Goal: Information Seeking & Learning: Learn about a topic

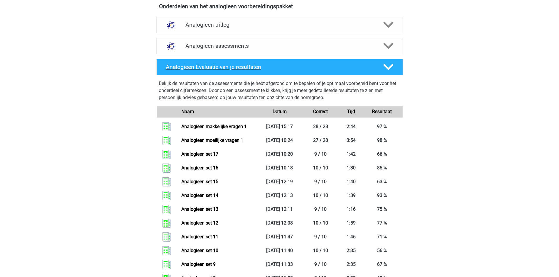
click at [232, 64] on h4 "Analogieen Evaluatie van je resultaten" at bounding box center [270, 67] width 208 height 7
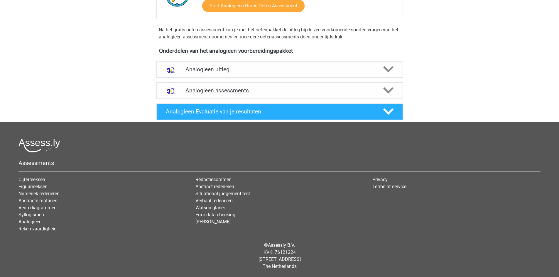
click at [229, 87] on div "Analogieen assessments" at bounding box center [279, 90] width 246 height 16
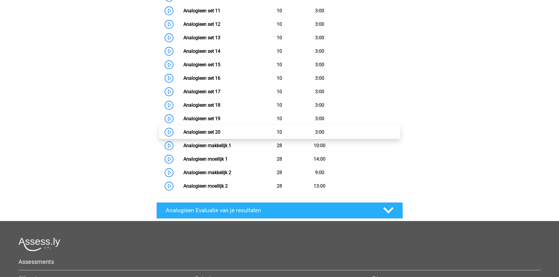
scroll to position [454, 0]
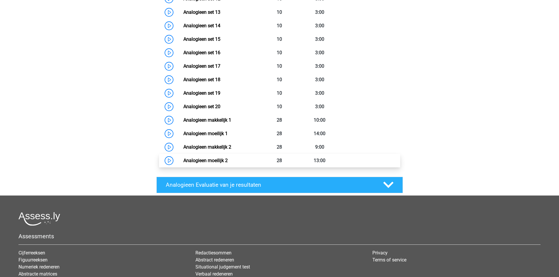
click at [228, 163] on link "Analogieen moeilijk 2" at bounding box center [205, 161] width 44 height 6
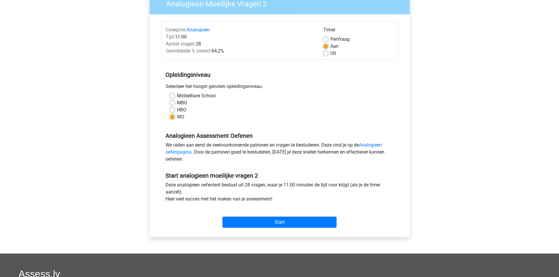
scroll to position [59, 0]
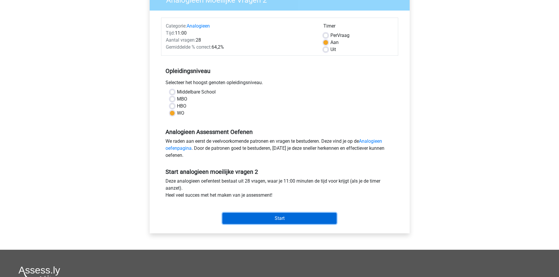
click at [254, 219] on input "Start" at bounding box center [279, 218] width 114 height 11
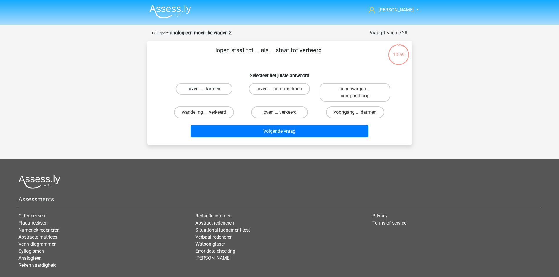
click at [217, 89] on label "loven ... darmen" at bounding box center [204, 89] width 57 height 12
click at [208, 89] on input "loven ... darmen" at bounding box center [206, 91] width 4 height 4
radio input "true"
click at [218, 113] on label "wandeling ... verkeerd" at bounding box center [204, 112] width 60 height 12
click at [208, 113] on input "wandeling ... verkeerd" at bounding box center [206, 114] width 4 height 4
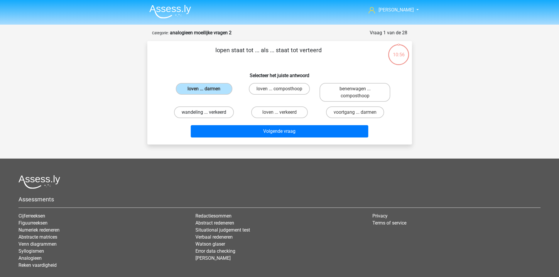
radio input "true"
click at [276, 114] on label "loven ... verkeerd" at bounding box center [279, 112] width 57 height 12
click at [279, 114] on input "loven ... verkeerd" at bounding box center [281, 114] width 4 height 4
radio input "true"
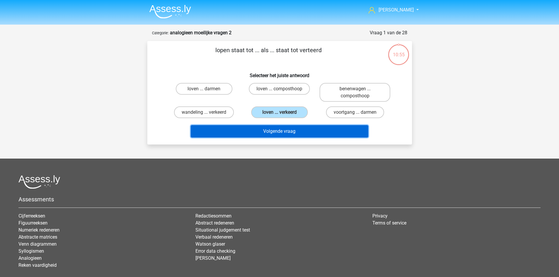
click at [285, 132] on button "Volgende vraag" at bounding box center [279, 131] width 177 height 12
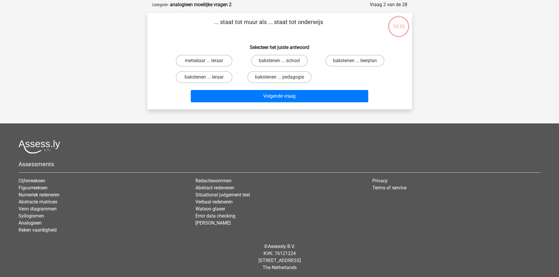
scroll to position [29, 0]
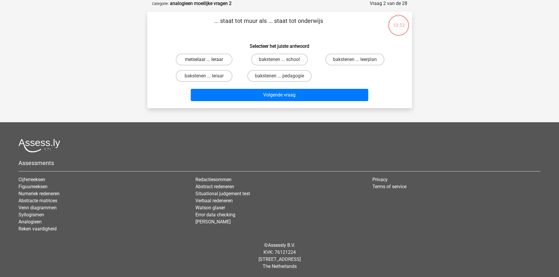
click at [205, 59] on label "metselaar ... leraar" at bounding box center [204, 60] width 57 height 12
click at [205, 60] on input "metselaar ... leraar" at bounding box center [206, 62] width 4 height 4
radio input "true"
click at [284, 59] on label "bakstenen ... school" at bounding box center [279, 60] width 57 height 12
click at [283, 60] on input "bakstenen ... school" at bounding box center [281, 62] width 4 height 4
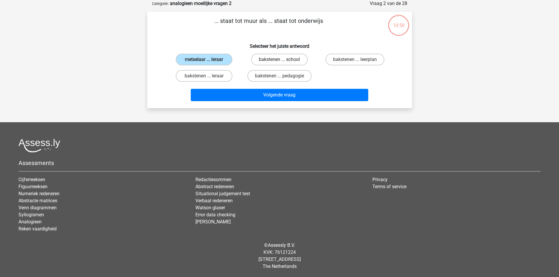
radio input "true"
click at [287, 77] on label "bakstenen ... pedagogie" at bounding box center [279, 76] width 64 height 12
click at [283, 77] on input "bakstenen ... pedagogie" at bounding box center [281, 78] width 4 height 4
radio input "true"
click at [212, 80] on label "bakstenen ... leraar" at bounding box center [204, 76] width 57 height 12
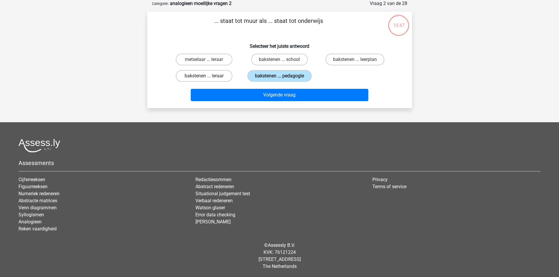
click at [208, 80] on input "bakstenen ... leraar" at bounding box center [206, 78] width 4 height 4
radio input "true"
click at [358, 57] on label "bakstenen ... leerplan" at bounding box center [354, 60] width 59 height 12
click at [358, 60] on input "bakstenen ... leerplan" at bounding box center [357, 62] width 4 height 4
radio input "true"
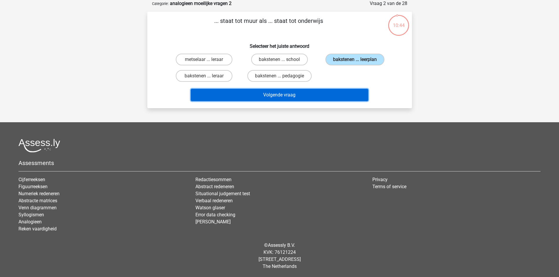
click at [324, 94] on button "Volgende vraag" at bounding box center [279, 95] width 177 height 12
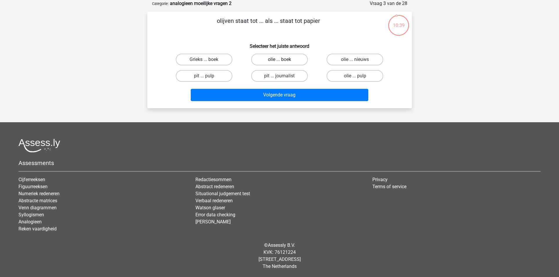
click at [276, 60] on label "olie ... boek" at bounding box center [279, 60] width 57 height 12
click at [279, 60] on input "olie ... boek" at bounding box center [281, 62] width 4 height 4
radio input "true"
click at [334, 75] on label "olie ... pulp" at bounding box center [355, 76] width 57 height 12
click at [355, 76] on input "olie ... pulp" at bounding box center [357, 78] width 4 height 4
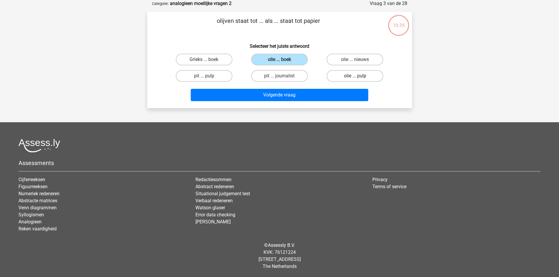
radio input "true"
click at [369, 75] on label "olie ... pulp" at bounding box center [355, 76] width 57 height 12
click at [359, 76] on input "olie ... pulp" at bounding box center [357, 78] width 4 height 4
click at [284, 57] on label "olie ... boek" at bounding box center [279, 60] width 57 height 12
click at [283, 60] on input "olie ... boek" at bounding box center [281, 62] width 4 height 4
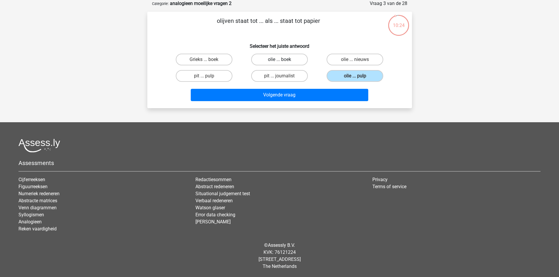
radio input "true"
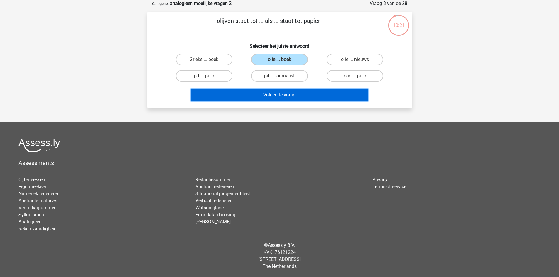
click at [286, 95] on button "Volgende vraag" at bounding box center [279, 95] width 177 height 12
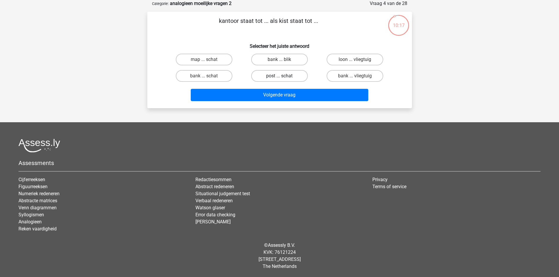
click at [278, 74] on label "post ... schat" at bounding box center [279, 76] width 57 height 12
click at [279, 76] on input "post ... schat" at bounding box center [281, 78] width 4 height 4
radio input "true"
click at [212, 76] on label "bank ... schat" at bounding box center [204, 76] width 57 height 12
click at [208, 76] on input "bank ... schat" at bounding box center [206, 78] width 4 height 4
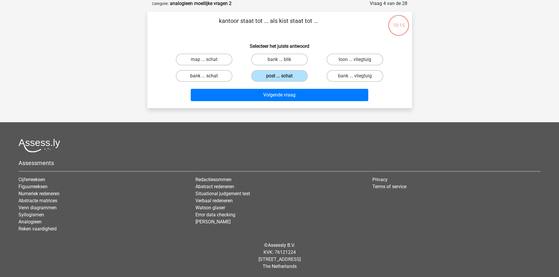
radio input "true"
click at [280, 79] on input "post ... schat" at bounding box center [281, 78] width 4 height 4
radio input "true"
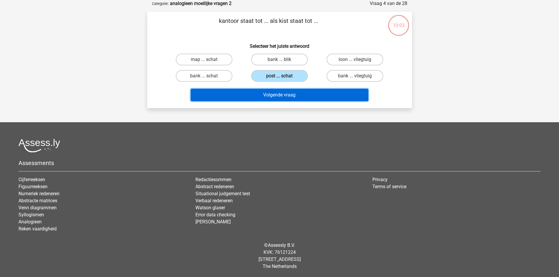
click at [278, 94] on button "Volgende vraag" at bounding box center [279, 95] width 177 height 12
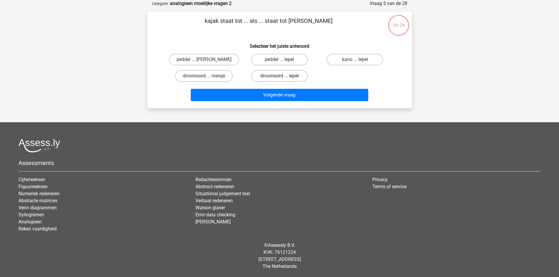
click at [294, 72] on label "droomoord ... lepel" at bounding box center [279, 76] width 57 height 12
click at [283, 76] on input "droomoord ... lepel" at bounding box center [281, 78] width 4 height 4
radio input "true"
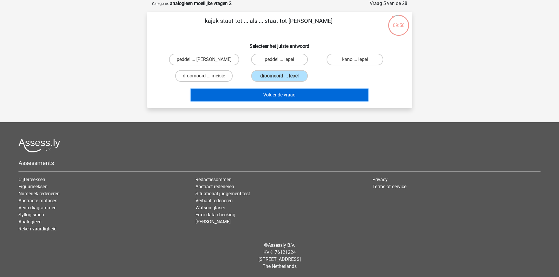
click at [295, 95] on button "Volgende vraag" at bounding box center [279, 95] width 177 height 12
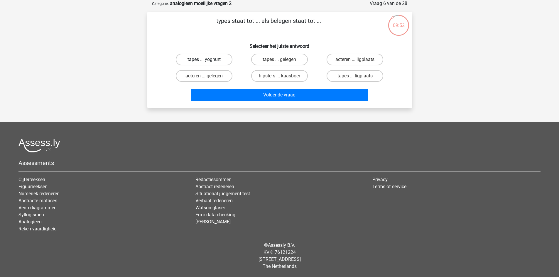
click at [215, 60] on label "tapes ... yoghurt" at bounding box center [204, 60] width 57 height 12
click at [208, 60] on input "tapes ... yoghurt" at bounding box center [206, 62] width 4 height 4
radio input "true"
click at [274, 59] on label "tapes ... gelegen" at bounding box center [279, 60] width 57 height 12
click at [279, 60] on input "tapes ... gelegen" at bounding box center [281, 62] width 4 height 4
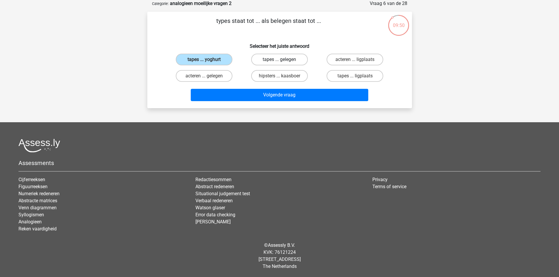
radio input "true"
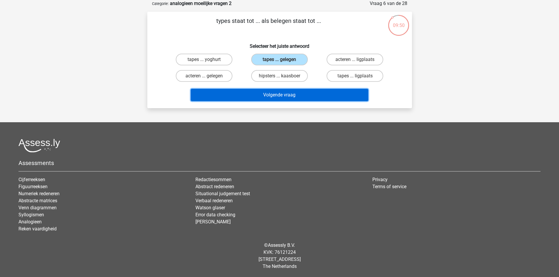
click at [283, 94] on button "Volgende vraag" at bounding box center [279, 95] width 177 height 12
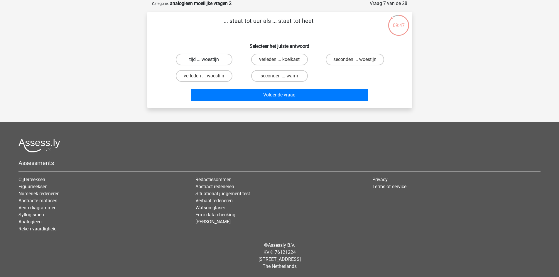
click at [210, 60] on label "tijd ... woestijn" at bounding box center [204, 60] width 57 height 12
click at [208, 60] on input "tijd ... woestijn" at bounding box center [206, 62] width 4 height 4
radio input "true"
click at [351, 57] on label "seconden ... woestijn" at bounding box center [355, 60] width 58 height 12
click at [355, 60] on input "seconden ... woestijn" at bounding box center [357, 62] width 4 height 4
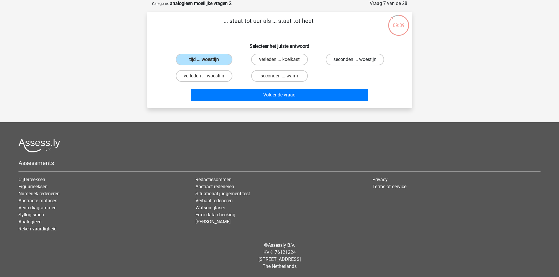
radio input "true"
click at [283, 77] on input "seconden ... warm" at bounding box center [281, 78] width 4 height 4
radio input "true"
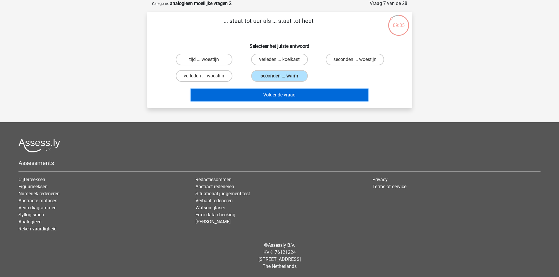
click at [276, 94] on button "Volgende vraag" at bounding box center [279, 95] width 177 height 12
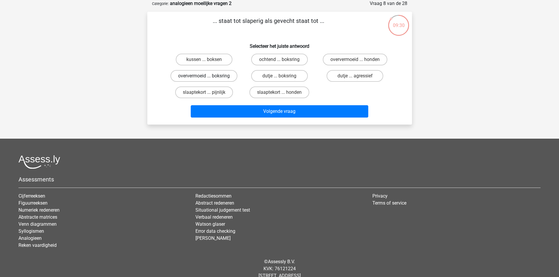
click at [218, 76] on label "oververmoeid ... boksring" at bounding box center [203, 76] width 67 height 12
click at [208, 76] on input "oververmoeid ... boksring" at bounding box center [206, 78] width 4 height 4
radio input "true"
click at [332, 75] on label "dutje ... agressief" at bounding box center [355, 76] width 57 height 12
click at [355, 76] on input "dutje ... agressief" at bounding box center [357, 78] width 4 height 4
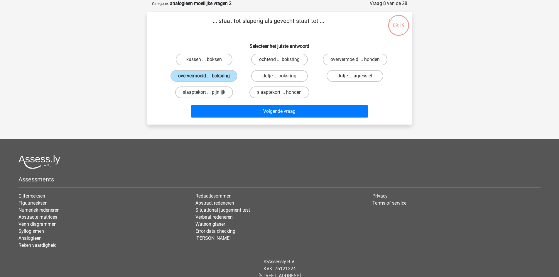
radio input "true"
click at [219, 74] on label "oververmoeid ... boksring" at bounding box center [203, 76] width 67 height 12
click at [208, 76] on input "oververmoeid ... boksring" at bounding box center [206, 78] width 4 height 4
radio input "true"
click at [359, 75] on label "dutje ... agressief" at bounding box center [355, 76] width 57 height 12
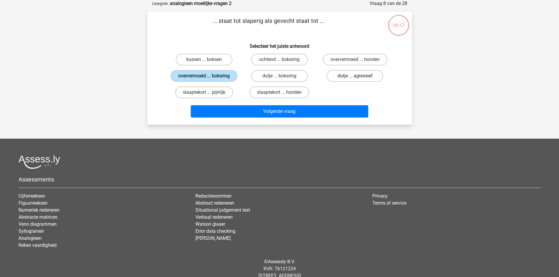
click at [359, 76] on input "dutje ... agressief" at bounding box center [357, 78] width 4 height 4
radio input "true"
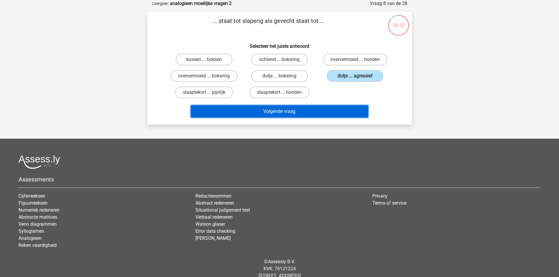
click at [318, 109] on button "Volgende vraag" at bounding box center [279, 111] width 177 height 12
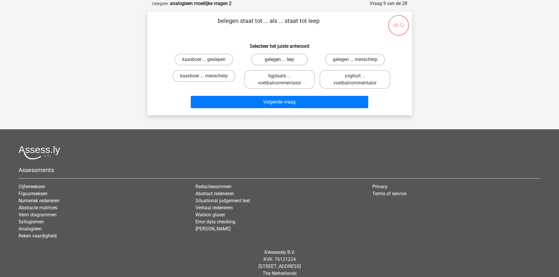
click at [277, 57] on label "gelegen ... leip" at bounding box center [279, 60] width 57 height 12
click at [279, 60] on input "gelegen ... leip" at bounding box center [281, 62] width 4 height 4
radio input "true"
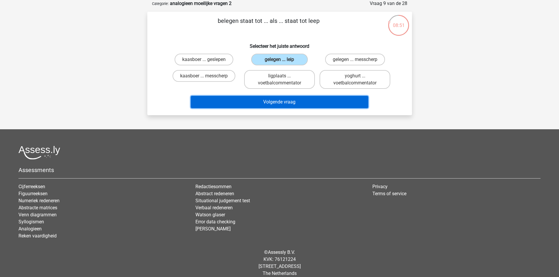
click at [299, 100] on button "Volgende vraag" at bounding box center [279, 102] width 177 height 12
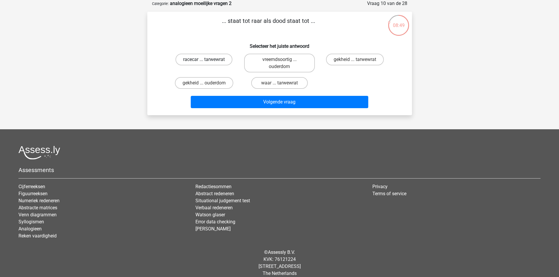
click at [215, 61] on label "racecar ... tarwewrat" at bounding box center [203, 60] width 57 height 12
click at [208, 61] on input "racecar ... tarwewrat" at bounding box center [206, 62] width 4 height 4
radio input "true"
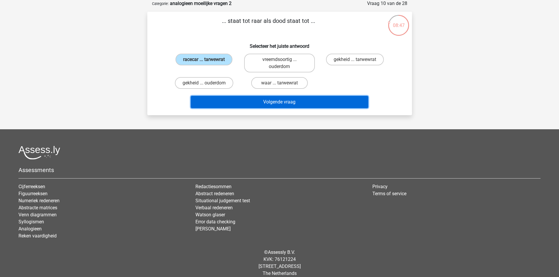
click at [258, 101] on button "Volgende vraag" at bounding box center [279, 102] width 177 height 12
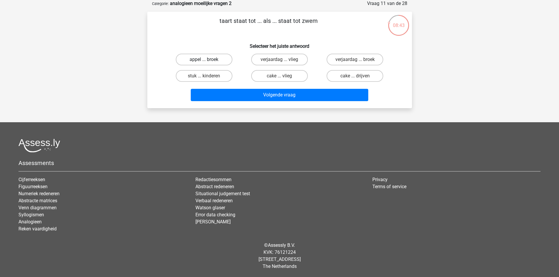
click at [216, 57] on label "appel ... broek" at bounding box center [204, 60] width 57 height 12
click at [208, 60] on input "appel ... broek" at bounding box center [206, 62] width 4 height 4
radio input "true"
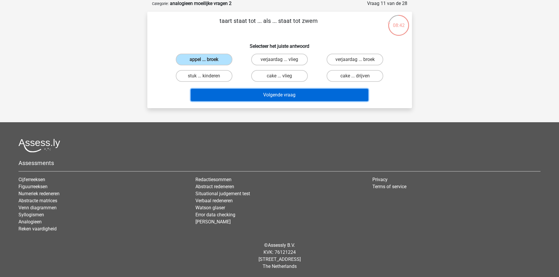
click at [283, 98] on button "Volgende vraag" at bounding box center [279, 95] width 177 height 12
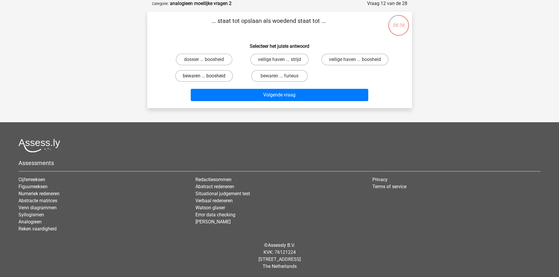
click at [214, 78] on label "bewaren ... boosheid" at bounding box center [204, 76] width 58 height 12
click at [208, 78] on input "bewaren ... boosheid" at bounding box center [206, 78] width 4 height 4
radio input "true"
click at [287, 75] on label "bewaren ... furieus" at bounding box center [279, 76] width 57 height 12
click at [283, 76] on input "bewaren ... furieus" at bounding box center [281, 78] width 4 height 4
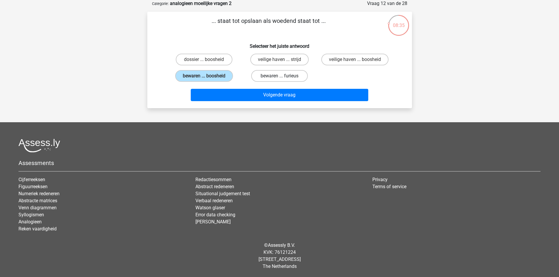
radio input "true"
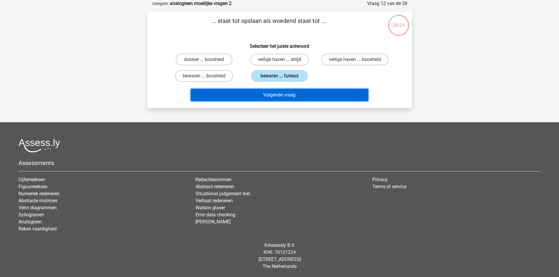
click at [291, 94] on button "Volgende vraag" at bounding box center [279, 95] width 177 height 12
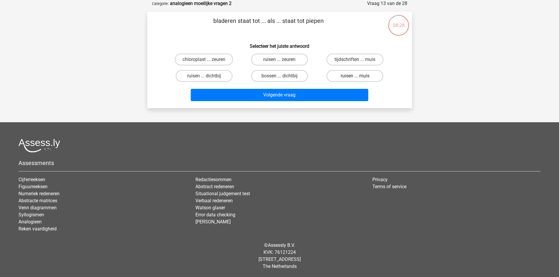
click at [343, 77] on label "ruisen ... muis" at bounding box center [355, 76] width 57 height 12
click at [355, 77] on input "ruisen ... muis" at bounding box center [357, 78] width 4 height 4
radio input "true"
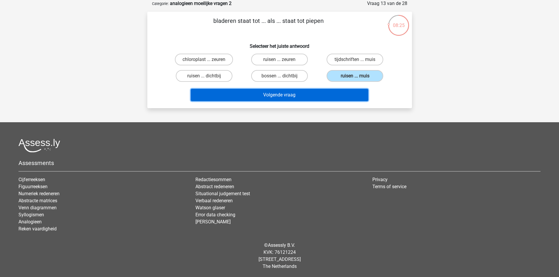
click at [321, 94] on button "Volgende vraag" at bounding box center [279, 95] width 177 height 12
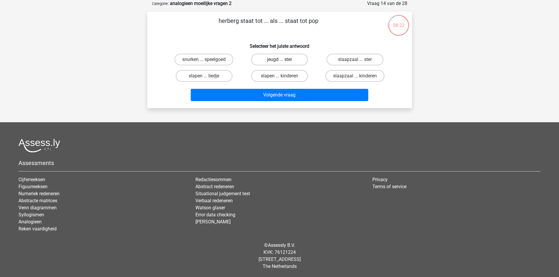
click at [271, 57] on label "jeugd ... ster" at bounding box center [279, 60] width 57 height 12
click at [279, 60] on input "jeugd ... ster" at bounding box center [281, 62] width 4 height 4
radio input "true"
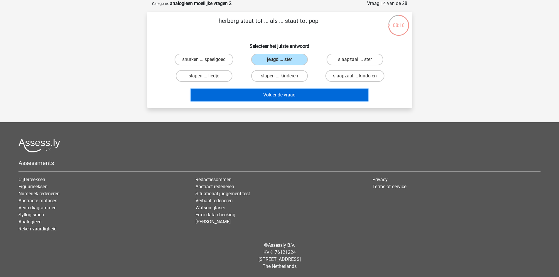
click at [275, 94] on button "Volgende vraag" at bounding box center [279, 95] width 177 height 12
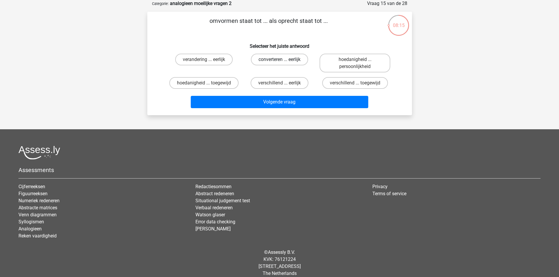
click at [293, 58] on label "converteren ... eerlijk" at bounding box center [279, 60] width 57 height 12
click at [283, 60] on input "converteren ... eerlijk" at bounding box center [281, 62] width 4 height 4
radio input "true"
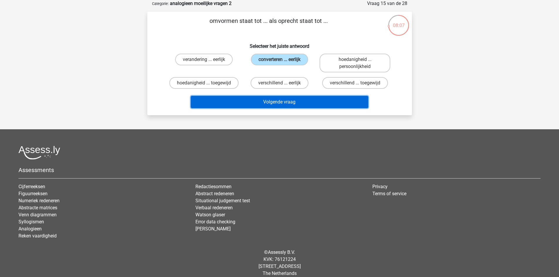
click at [289, 104] on button "Volgende vraag" at bounding box center [279, 102] width 177 height 12
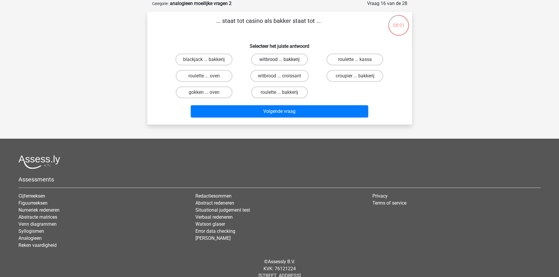
click at [279, 59] on label "witbrood ... bakkerij" at bounding box center [279, 60] width 57 height 12
click at [279, 60] on input "witbrood ... bakkerij" at bounding box center [281, 62] width 4 height 4
radio input "true"
click at [355, 74] on label "croupier ... bakkerij" at bounding box center [355, 76] width 57 height 12
click at [355, 76] on input "croupier ... bakkerij" at bounding box center [357, 78] width 4 height 4
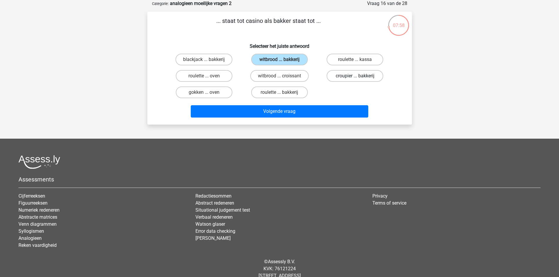
radio input "true"
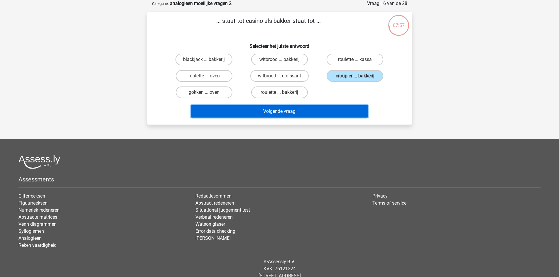
click at [325, 111] on button "Volgende vraag" at bounding box center [279, 111] width 177 height 12
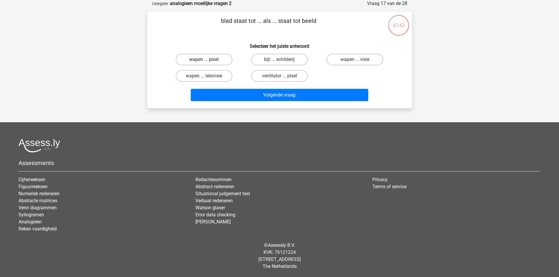
click at [213, 60] on label "wapen ... pixel" at bounding box center [204, 60] width 57 height 12
click at [208, 60] on input "wapen ... pixel" at bounding box center [206, 62] width 4 height 4
radio input "true"
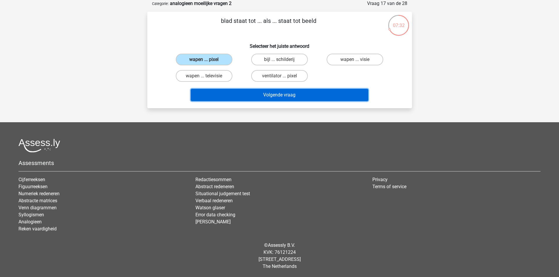
click at [280, 97] on button "Volgende vraag" at bounding box center [279, 95] width 177 height 12
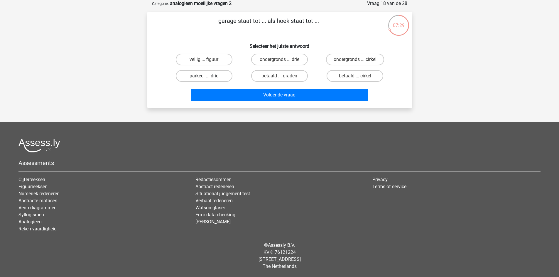
click at [217, 76] on label "parkeer ... drie" at bounding box center [204, 76] width 57 height 12
click at [208, 76] on input "parkeer ... drie" at bounding box center [206, 78] width 4 height 4
radio input "true"
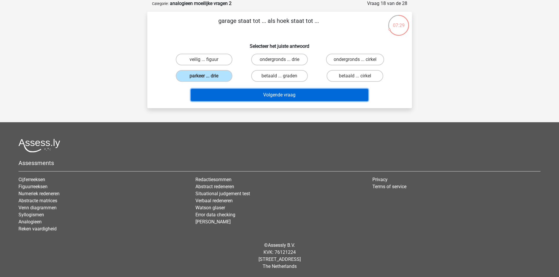
click at [259, 92] on button "Volgende vraag" at bounding box center [279, 95] width 177 height 12
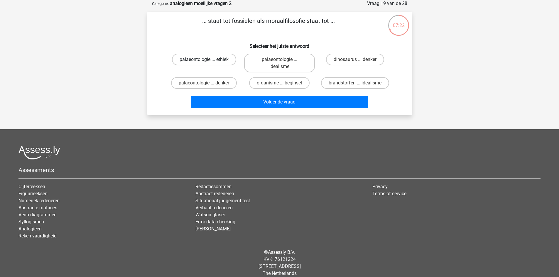
click at [221, 62] on label "palaeontologie ... ethiek" at bounding box center [204, 60] width 64 height 12
click at [208, 62] on input "palaeontologie ... ethiek" at bounding box center [206, 62] width 4 height 4
radio input "true"
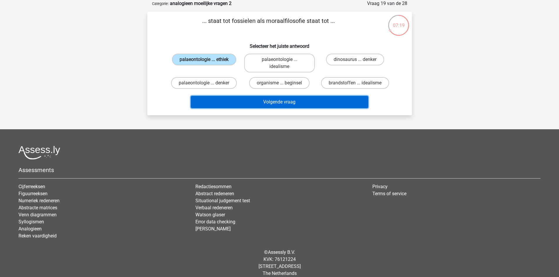
click at [281, 102] on button "Volgende vraag" at bounding box center [279, 102] width 177 height 12
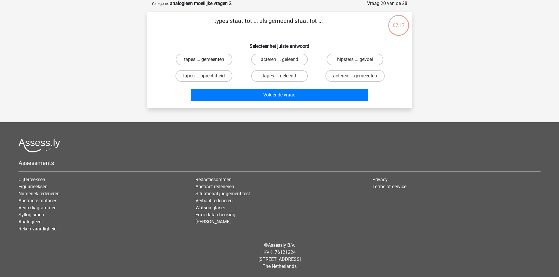
click at [208, 63] on label "tapes ... gemeenten" at bounding box center [204, 60] width 57 height 12
click at [208, 63] on input "tapes ... gemeenten" at bounding box center [206, 62] width 4 height 4
radio input "true"
click at [295, 77] on label "tapes ... geleend" at bounding box center [279, 76] width 57 height 12
click at [283, 77] on input "tapes ... geleend" at bounding box center [281, 78] width 4 height 4
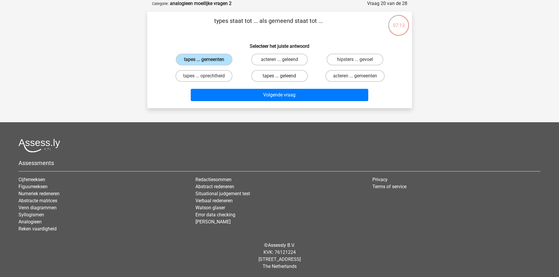
radio input "true"
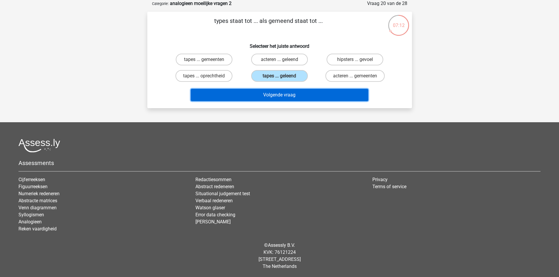
click at [298, 95] on button "Volgende vraag" at bounding box center [279, 95] width 177 height 12
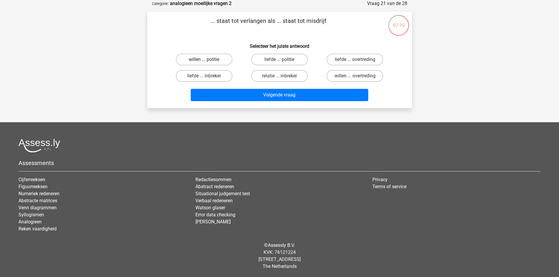
click at [210, 61] on label "willen ... politie" at bounding box center [204, 60] width 57 height 12
click at [208, 61] on input "willen ... politie" at bounding box center [206, 62] width 4 height 4
radio input "true"
click at [351, 75] on label "willen ... overtreding" at bounding box center [355, 76] width 57 height 12
click at [355, 76] on input "willen ... overtreding" at bounding box center [357, 78] width 4 height 4
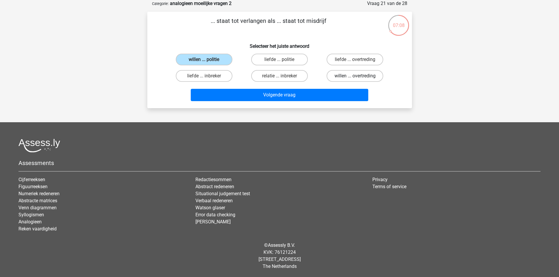
radio input "true"
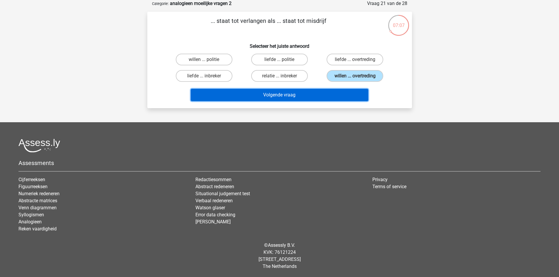
click at [325, 90] on button "Volgende vraag" at bounding box center [279, 95] width 177 height 12
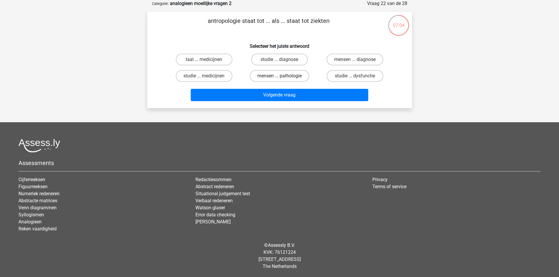
click at [286, 75] on label "mensen ... pathologie" at bounding box center [280, 76] width 60 height 12
click at [283, 76] on input "mensen ... pathologie" at bounding box center [281, 78] width 4 height 4
radio input "true"
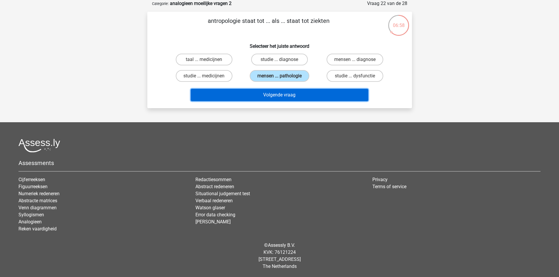
click at [306, 95] on button "Volgende vraag" at bounding box center [279, 95] width 177 height 12
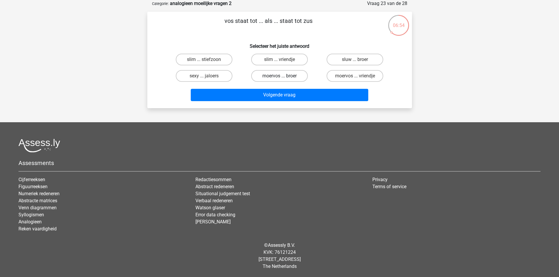
click at [285, 75] on label "moervos ... broer" at bounding box center [279, 76] width 57 height 12
click at [283, 76] on input "moervos ... broer" at bounding box center [281, 78] width 4 height 4
radio input "true"
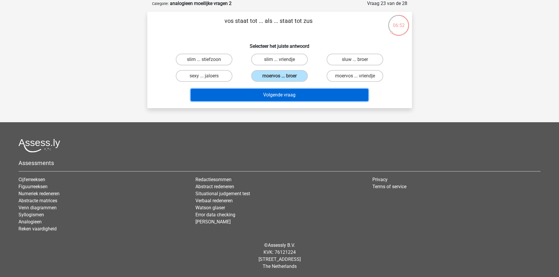
click at [319, 97] on button "Volgende vraag" at bounding box center [279, 95] width 177 height 12
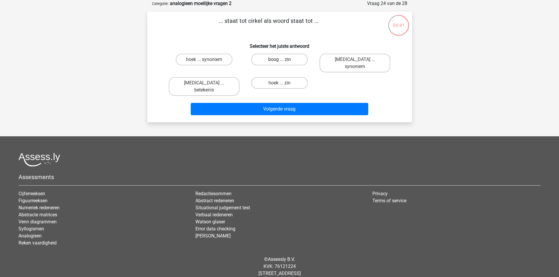
click at [290, 62] on label "boog ... zin" at bounding box center [279, 60] width 57 height 12
click at [283, 62] on input "boog ... zin" at bounding box center [281, 62] width 4 height 4
radio input "true"
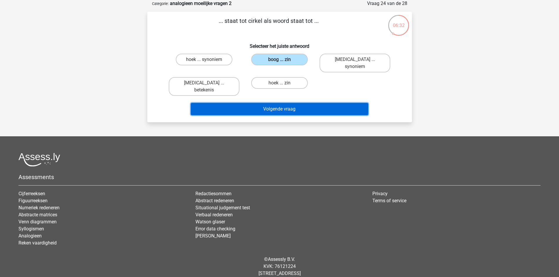
click at [287, 103] on button "Volgende vraag" at bounding box center [279, 109] width 177 height 12
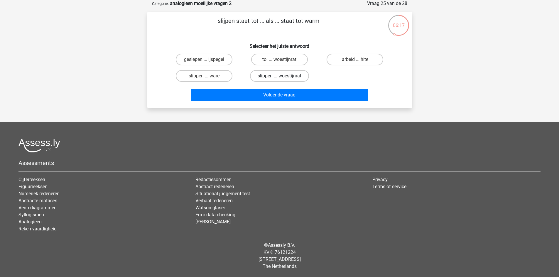
click at [270, 74] on label "slippen ... woestijnrat" at bounding box center [279, 76] width 59 height 12
click at [279, 76] on input "slippen ... woestijnrat" at bounding box center [281, 78] width 4 height 4
radio input "true"
click at [218, 75] on label "slippen ... ware" at bounding box center [204, 76] width 57 height 12
click at [208, 76] on input "slippen ... ware" at bounding box center [206, 78] width 4 height 4
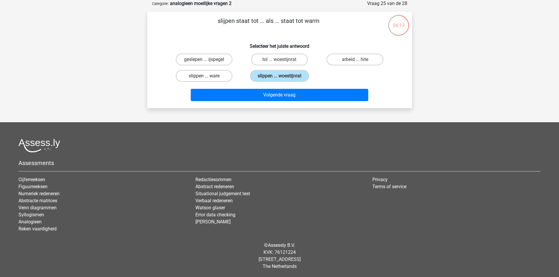
radio input "true"
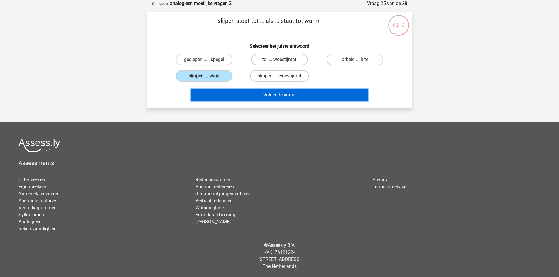
click at [251, 94] on button "Volgende vraag" at bounding box center [279, 95] width 177 height 12
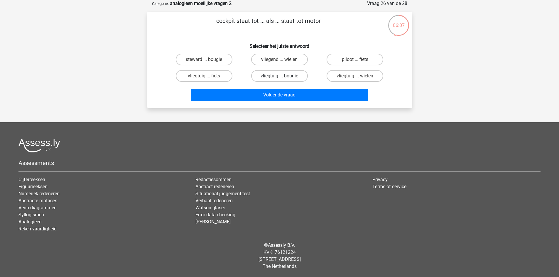
click at [292, 72] on label "vliegtuig ... bougie" at bounding box center [279, 76] width 57 height 12
click at [283, 76] on input "vliegtuig ... bougie" at bounding box center [281, 78] width 4 height 4
radio input "true"
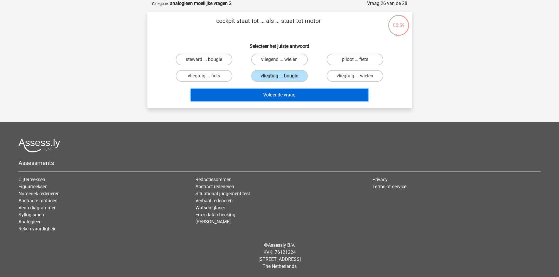
click at [292, 96] on button "Volgende vraag" at bounding box center [279, 95] width 177 height 12
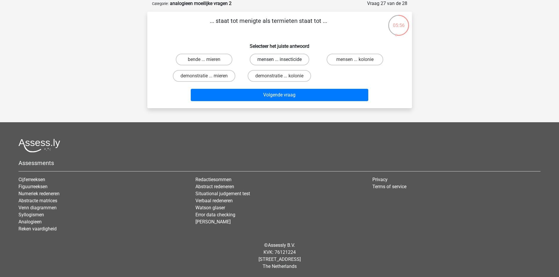
click at [269, 57] on label "mensen ... insecticide" at bounding box center [280, 60] width 60 height 12
click at [279, 60] on input "mensen ... insecticide" at bounding box center [281, 62] width 4 height 4
radio input "true"
click at [357, 60] on input "mensen ... kolonie" at bounding box center [357, 62] width 4 height 4
radio input "true"
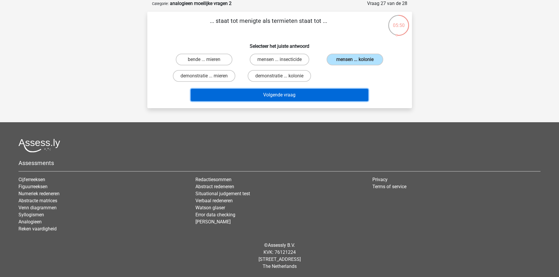
click at [327, 97] on button "Volgende vraag" at bounding box center [279, 95] width 177 height 12
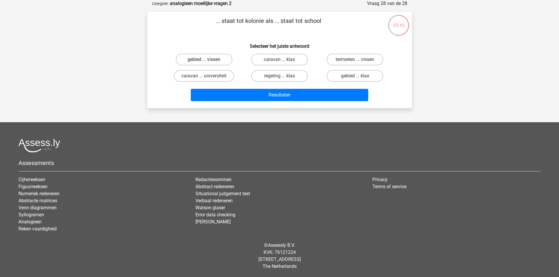
click at [202, 59] on label "gebied ... vissen" at bounding box center [204, 60] width 57 height 12
click at [204, 60] on input "gebied ... vissen" at bounding box center [206, 62] width 4 height 4
radio input "true"
click at [358, 59] on label "termieten ... vissen" at bounding box center [355, 60] width 57 height 12
click at [358, 60] on input "termieten ... vissen" at bounding box center [357, 62] width 4 height 4
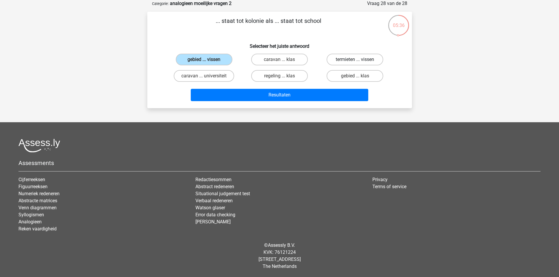
radio input "true"
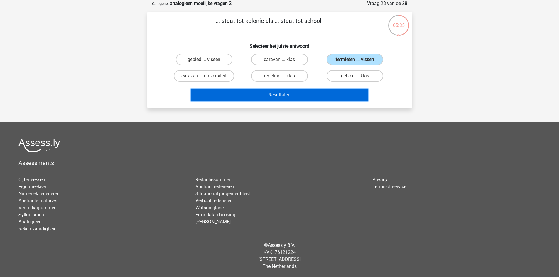
click at [312, 97] on button "Resultaten" at bounding box center [279, 95] width 177 height 12
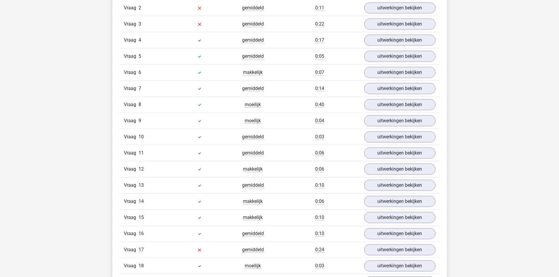
scroll to position [323, 0]
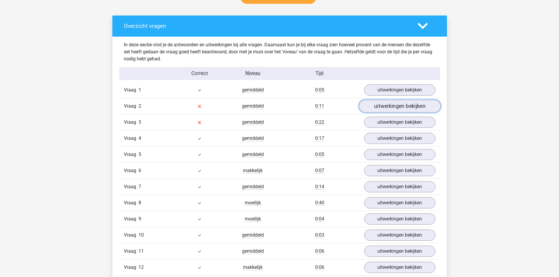
click at [390, 109] on link "uitwerkingen bekijken" at bounding box center [399, 106] width 82 height 13
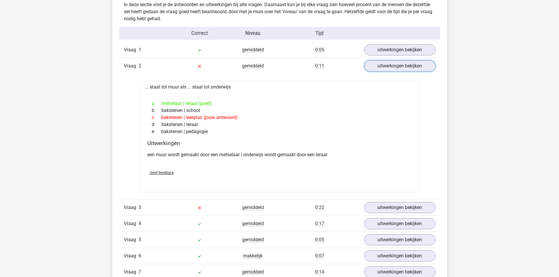
scroll to position [381, 0]
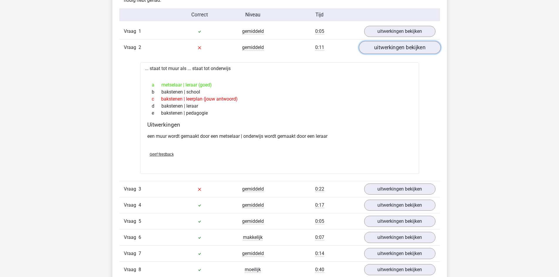
click at [406, 49] on link "uitwerkingen bekijken" at bounding box center [399, 47] width 82 height 13
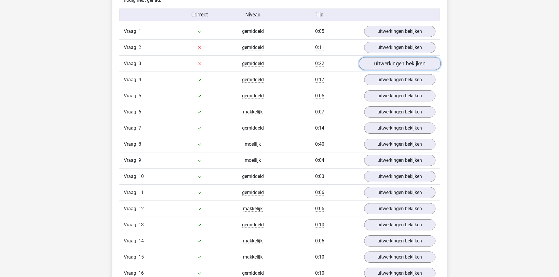
click at [405, 60] on link "uitwerkingen bekijken" at bounding box center [399, 63] width 82 height 13
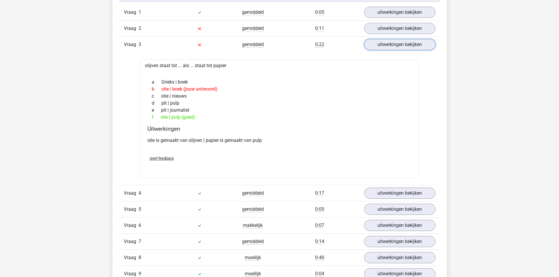
scroll to position [411, 0]
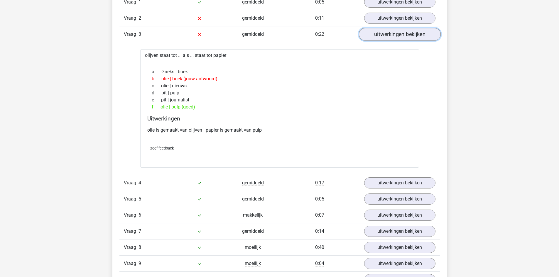
click at [405, 35] on link "uitwerkingen bekijken" at bounding box center [399, 34] width 82 height 13
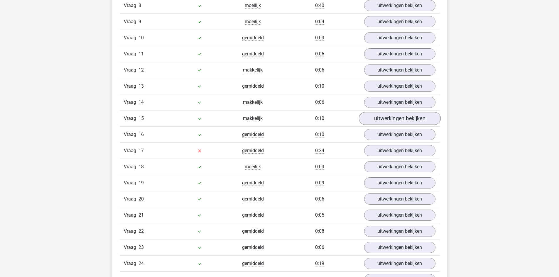
scroll to position [528, 0]
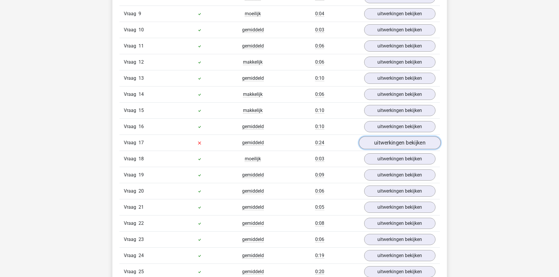
click at [381, 140] on link "uitwerkingen bekijken" at bounding box center [399, 142] width 82 height 13
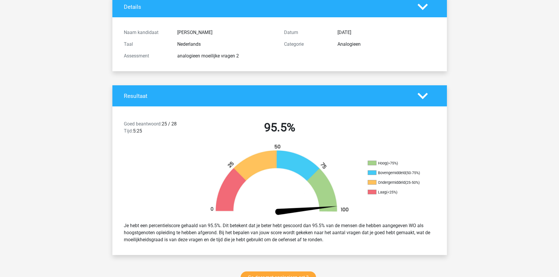
scroll to position [0, 0]
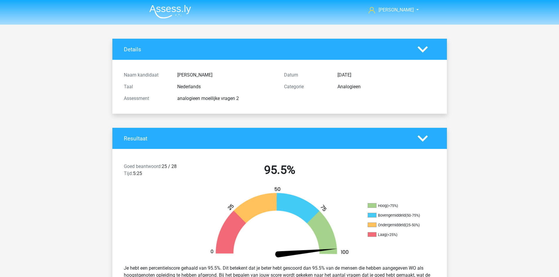
click at [159, 5] on img at bounding box center [170, 12] width 42 height 14
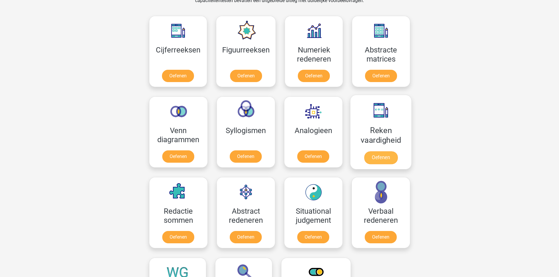
scroll to position [293, 0]
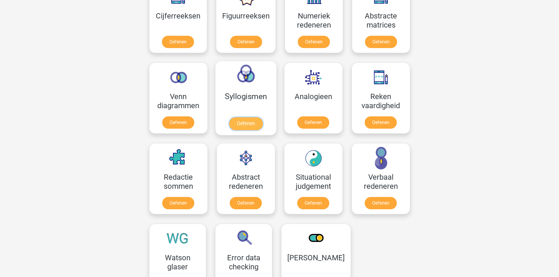
click at [248, 117] on link "Oefenen" at bounding box center [245, 123] width 33 height 13
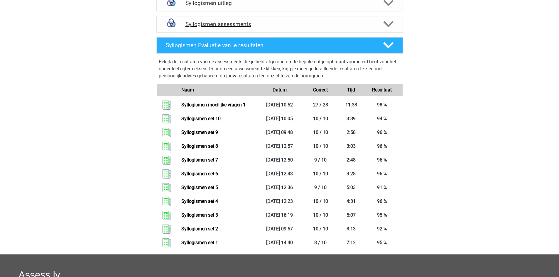
scroll to position [147, 0]
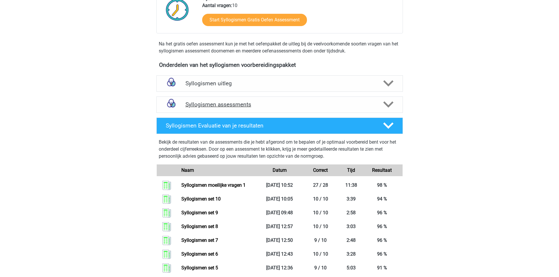
click at [241, 104] on h4 "Syllogismen assessments" at bounding box center [279, 104] width 188 height 7
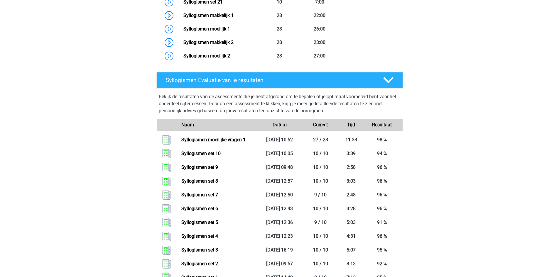
scroll to position [587, 0]
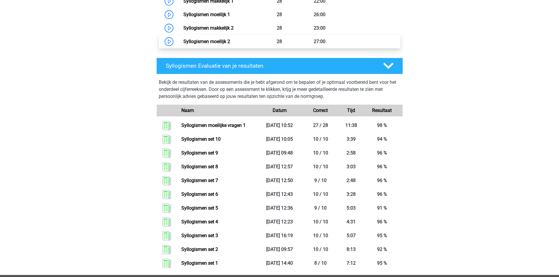
click at [224, 41] on link "Syllogismen moeilijk 2" at bounding box center [206, 42] width 47 height 6
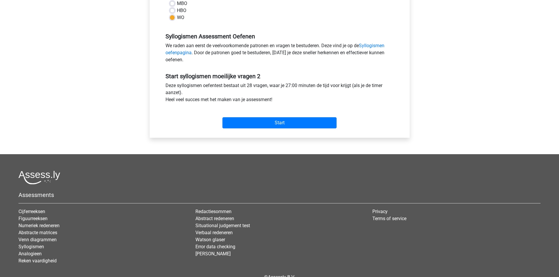
scroll to position [117, 0]
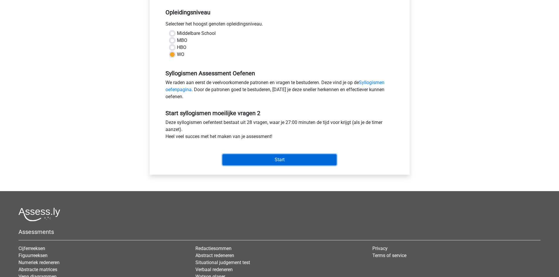
click at [292, 162] on input "Start" at bounding box center [279, 159] width 114 height 11
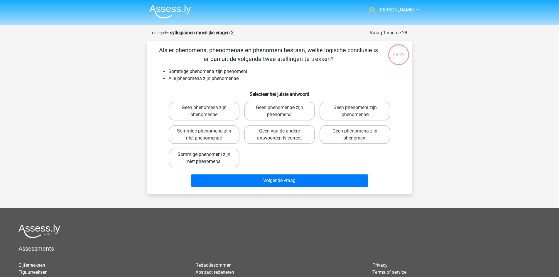
click at [225, 154] on label "Sommige phenomeni zijn niet phenomena" at bounding box center [204, 158] width 71 height 19
click at [208, 155] on input "Sommige phenomeni zijn niet phenomena" at bounding box center [206, 157] width 4 height 4
radio input "true"
click at [281, 135] on label "Geen van de andere antwoorden is correct" at bounding box center [279, 134] width 71 height 19
click at [281, 135] on input "Geen van de andere antwoorden is correct" at bounding box center [281, 133] width 4 height 4
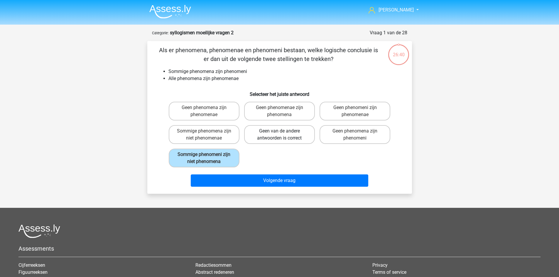
radio input "true"
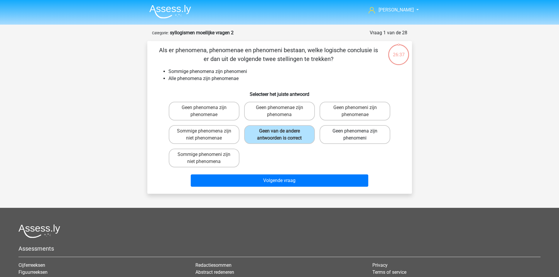
drag, startPoint x: 329, startPoint y: 111, endPoint x: 326, endPoint y: 129, distance: 18.5
click at [330, 111] on label "Geen phenomeni zijn phenomenae" at bounding box center [354, 111] width 71 height 19
click at [355, 111] on input "Geen phenomeni zijn phenomenae" at bounding box center [357, 110] width 4 height 4
radio input "true"
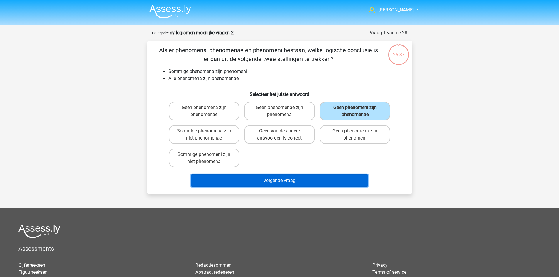
click at [305, 179] on button "Volgende vraag" at bounding box center [279, 181] width 177 height 12
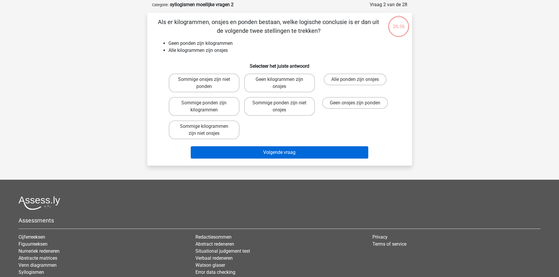
scroll to position [29, 0]
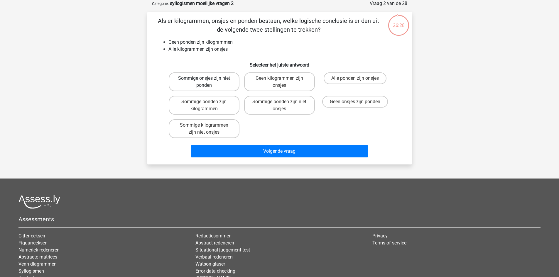
click at [221, 80] on label "Sommige onsjes zijn niet ponden" at bounding box center [204, 81] width 71 height 19
click at [208, 80] on input "Sommige onsjes zijn niet ponden" at bounding box center [206, 80] width 4 height 4
radio input "true"
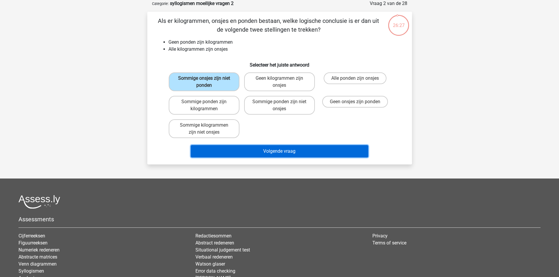
click at [269, 156] on button "Volgende vraag" at bounding box center [279, 151] width 177 height 12
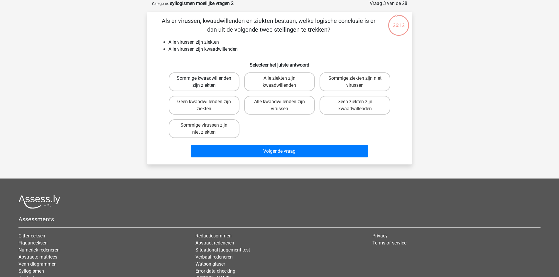
click at [220, 80] on label "Sommige kwaadwillenden zijn ziekten" at bounding box center [204, 81] width 71 height 19
click at [208, 80] on input "Sommige kwaadwillenden zijn ziekten" at bounding box center [206, 80] width 4 height 4
radio input "true"
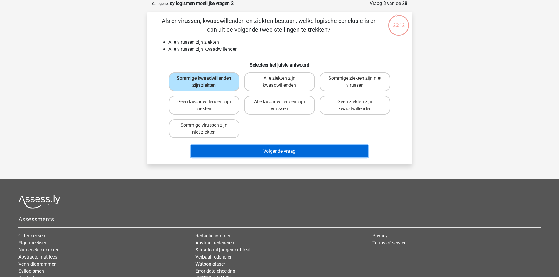
click at [262, 153] on button "Volgende vraag" at bounding box center [279, 151] width 177 height 12
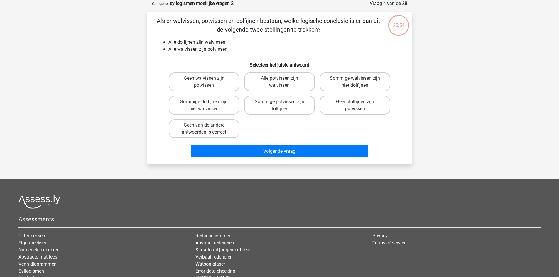
click at [301, 105] on label "Sommige potvissen zijn dolfijnen" at bounding box center [279, 105] width 71 height 19
click at [283, 105] on input "Sommige potvissen zijn dolfijnen" at bounding box center [281, 104] width 4 height 4
radio input "true"
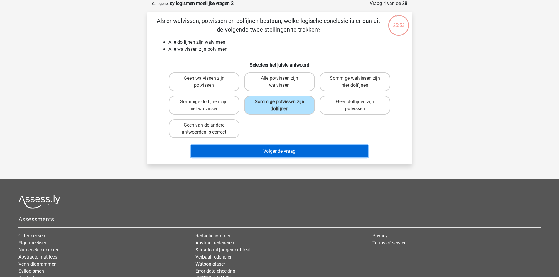
click at [323, 157] on button "Volgende vraag" at bounding box center [279, 151] width 177 height 12
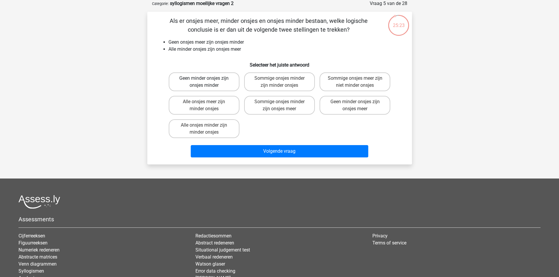
click at [213, 82] on label "Geen minder onsjes zijn onsjes minder" at bounding box center [204, 81] width 71 height 19
click at [208, 82] on input "Geen minder onsjes zijn onsjes minder" at bounding box center [206, 80] width 4 height 4
radio input "true"
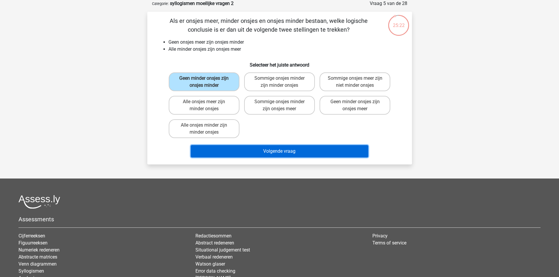
click at [263, 149] on button "Volgende vraag" at bounding box center [279, 151] width 177 height 12
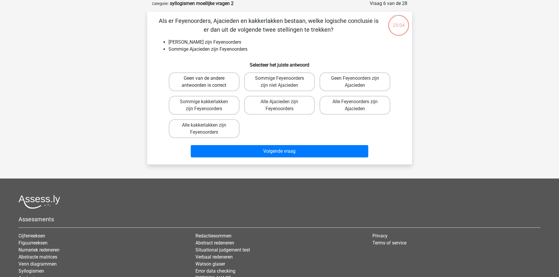
click at [201, 84] on label "Geen van de andere antwoorden is correct" at bounding box center [204, 81] width 71 height 19
click at [204, 82] on input "Geen van de andere antwoorden is correct" at bounding box center [206, 80] width 4 height 4
radio input "true"
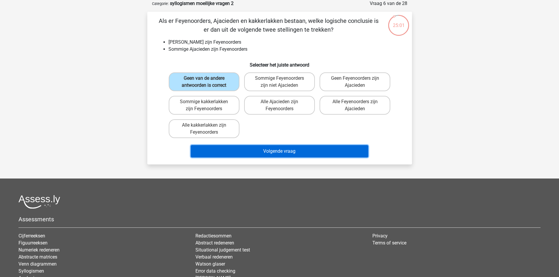
click at [277, 151] on button "Volgende vraag" at bounding box center [279, 151] width 177 height 12
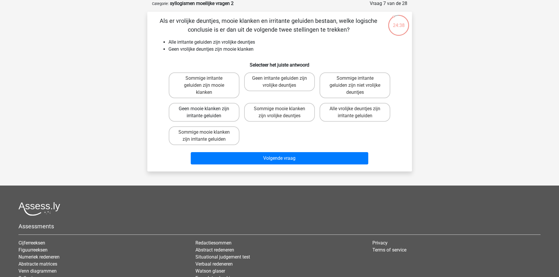
click at [209, 111] on label "Geen mooie klanken zijn irritante geluiden" at bounding box center [204, 112] width 71 height 19
click at [208, 111] on input "Geen mooie klanken zijn irritante geluiden" at bounding box center [206, 111] width 4 height 4
radio input "true"
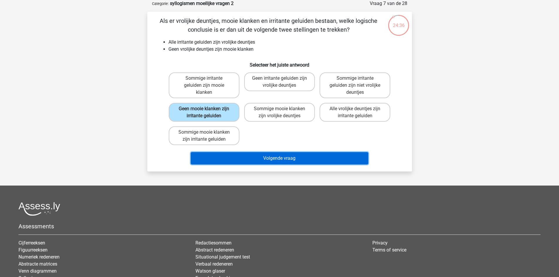
click at [288, 156] on button "Volgende vraag" at bounding box center [279, 158] width 177 height 12
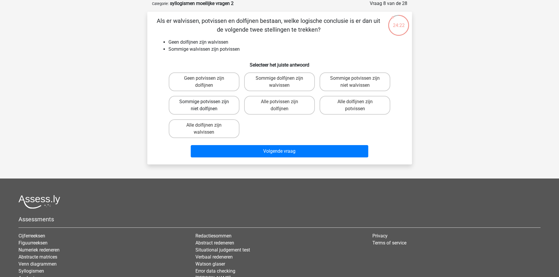
click at [205, 107] on label "Sommige potvissen zijn niet dolfijnen" at bounding box center [204, 105] width 71 height 19
click at [205, 106] on input "Sommige potvissen zijn niet dolfijnen" at bounding box center [206, 104] width 4 height 4
radio input "true"
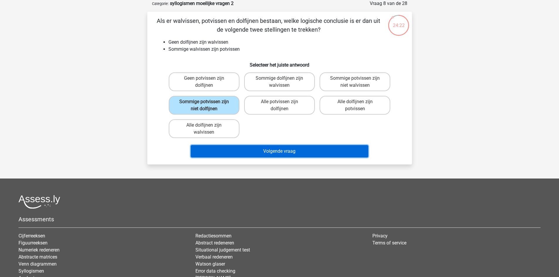
click at [253, 152] on button "Volgende vraag" at bounding box center [279, 151] width 177 height 12
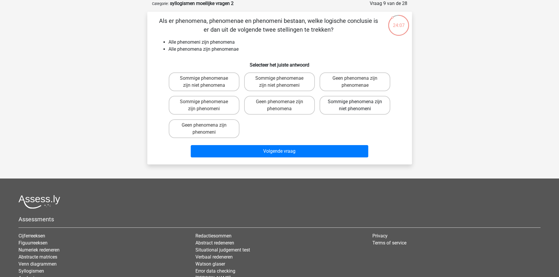
click at [361, 104] on label "Sommige phenomena zijn niet phenomeni" at bounding box center [354, 105] width 71 height 19
click at [359, 104] on input "Sommige phenomena zijn niet phenomeni" at bounding box center [357, 104] width 4 height 4
radio input "true"
click at [224, 109] on label "Sommige phenomenae zijn phenomeni" at bounding box center [204, 105] width 71 height 19
click at [208, 106] on input "Sommige phenomenae zijn phenomeni" at bounding box center [206, 104] width 4 height 4
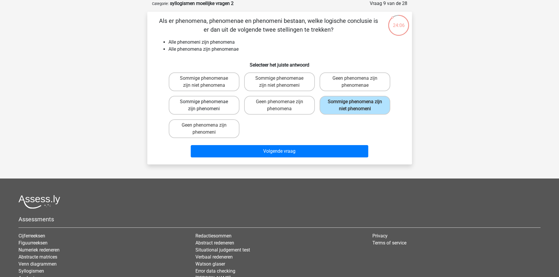
radio input "true"
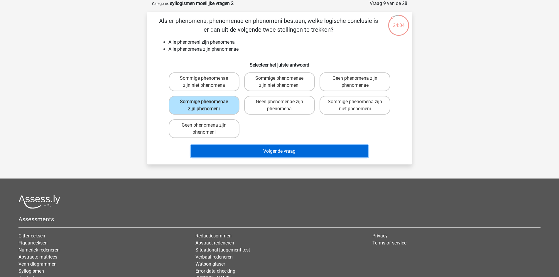
click at [254, 152] on button "Volgende vraag" at bounding box center [279, 151] width 177 height 12
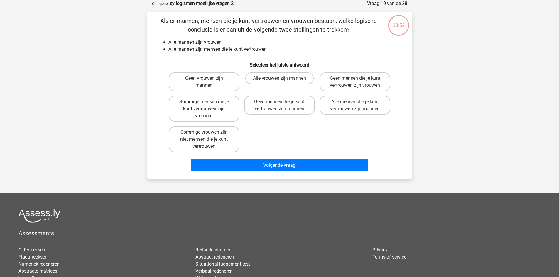
click at [203, 103] on label "Sommige mensen die je kunt vertrouwen zijn vrouwen" at bounding box center [204, 109] width 71 height 26
click at [204, 103] on input "Sommige mensen die je kunt vertrouwen zijn vrouwen" at bounding box center [206, 104] width 4 height 4
radio input "true"
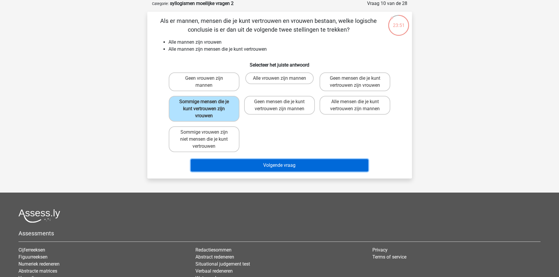
click at [266, 163] on button "Volgende vraag" at bounding box center [279, 165] width 177 height 12
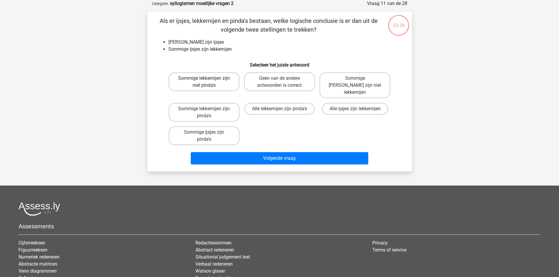
click at [213, 82] on label "Sommige lekkernijen zijn niet pinda's" at bounding box center [204, 81] width 71 height 19
click at [208, 82] on input "Sommige lekkernijen zijn niet pinda's" at bounding box center [206, 80] width 4 height 4
radio input "true"
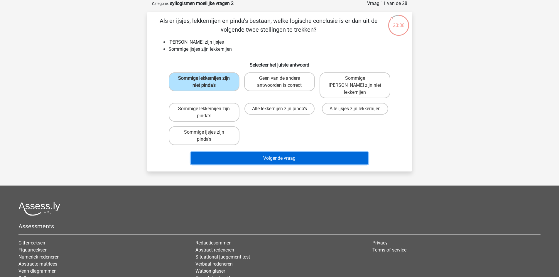
click at [281, 152] on button "Volgende vraag" at bounding box center [279, 158] width 177 height 12
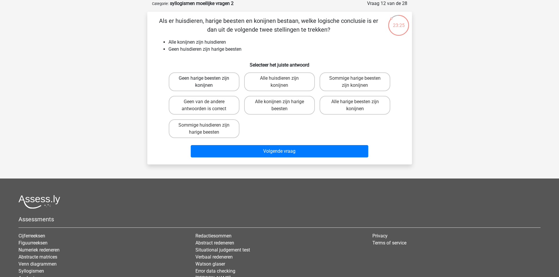
click at [196, 84] on label "Geen harige beesten zijn konijnen" at bounding box center [204, 81] width 71 height 19
click at [204, 82] on input "Geen harige beesten zijn konijnen" at bounding box center [206, 80] width 4 height 4
radio input "true"
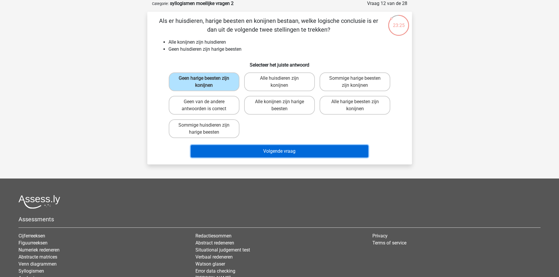
click at [271, 154] on button "Volgende vraag" at bounding box center [279, 151] width 177 height 12
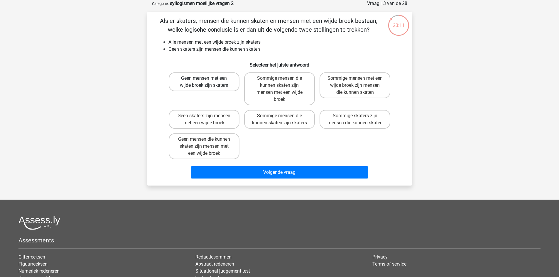
click at [217, 79] on label "Geen mensen met een wijde broek zijn skaters" at bounding box center [204, 81] width 71 height 19
click at [208, 79] on input "Geen mensen met een wijde broek zijn skaters" at bounding box center [206, 80] width 4 height 4
radio input "true"
click at [213, 120] on label "Geen skaters zijn mensen met een wijde broek" at bounding box center [204, 119] width 71 height 19
click at [208, 120] on input "Geen skaters zijn mensen met een wijde broek" at bounding box center [206, 118] width 4 height 4
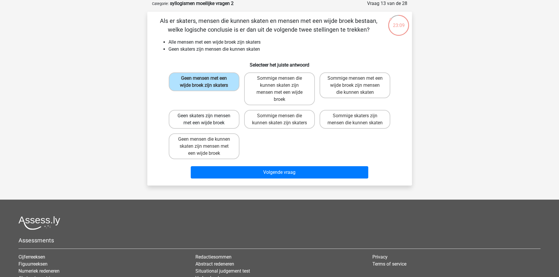
radio input "true"
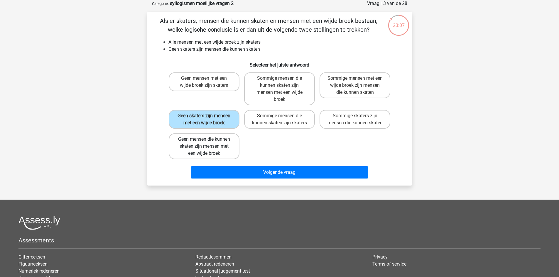
click at [222, 156] on label "Geen mensen die kunnen skaten zijn mensen met een wijde broek" at bounding box center [204, 146] width 71 height 26
click at [208, 143] on input "Geen mensen die kunnen skaten zijn mensen met een wijde broek" at bounding box center [206, 141] width 4 height 4
radio input "true"
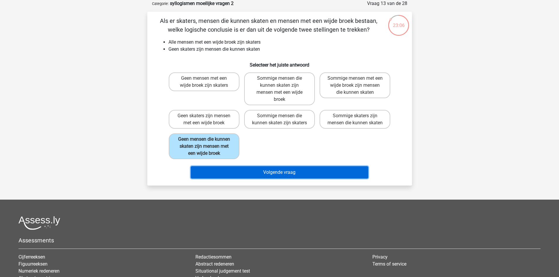
click at [261, 177] on button "Volgende vraag" at bounding box center [279, 172] width 177 height 12
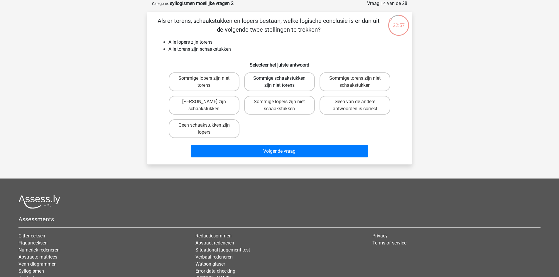
click at [284, 85] on label "Sommige schaakstukken zijn niet torens" at bounding box center [279, 81] width 71 height 19
click at [283, 82] on input "Sommige schaakstukken zijn niet torens" at bounding box center [281, 80] width 4 height 4
radio input "true"
click at [355, 84] on label "Sommige torens zijn niet schaakstukken" at bounding box center [354, 81] width 71 height 19
click at [355, 82] on input "Sommige torens zijn niet schaakstukken" at bounding box center [357, 80] width 4 height 4
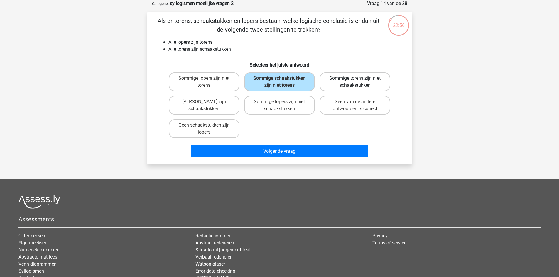
radio input "true"
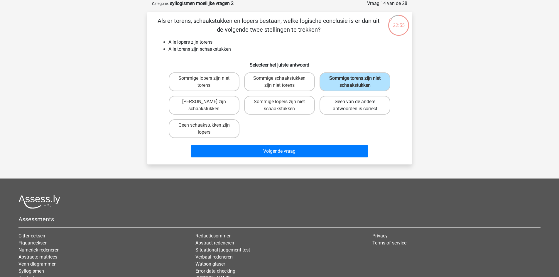
click at [342, 105] on label "Geen van de andere antwoorden is correct" at bounding box center [354, 105] width 71 height 19
click at [355, 105] on input "Geen van de andere antwoorden is correct" at bounding box center [357, 104] width 4 height 4
radio input "true"
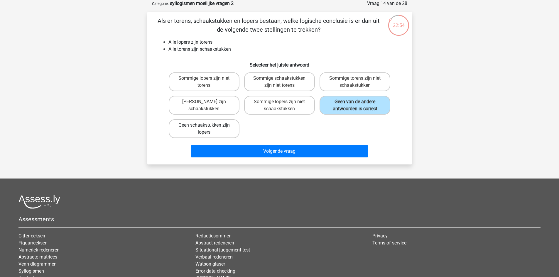
drag, startPoint x: 180, startPoint y: 137, endPoint x: 185, endPoint y: 134, distance: 5.9
click at [180, 137] on label "Geen schaakstukken zijn lopers" at bounding box center [204, 128] width 71 height 19
click at [204, 129] on input "Geen schaakstukken zijn lopers" at bounding box center [206, 127] width 4 height 4
radio input "true"
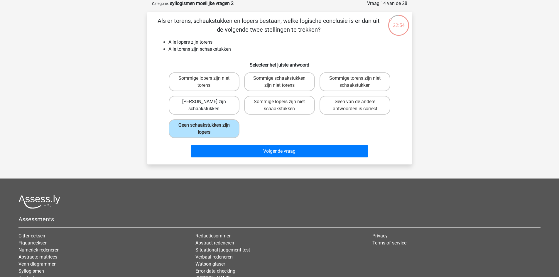
drag, startPoint x: 208, startPoint y: 107, endPoint x: 276, endPoint y: 111, distance: 68.7
click at [208, 107] on label "[PERSON_NAME] zijn schaakstukken" at bounding box center [204, 105] width 71 height 19
click at [208, 106] on input "[PERSON_NAME] zijn schaakstukken" at bounding box center [206, 104] width 4 height 4
radio input "true"
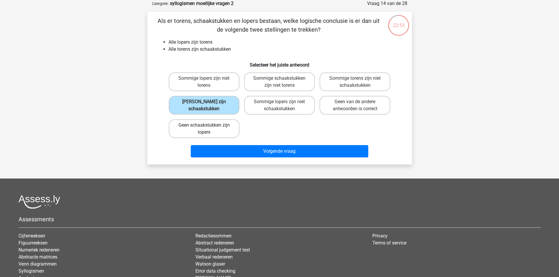
click at [206, 123] on label "Geen schaakstukken zijn lopers" at bounding box center [204, 128] width 71 height 19
click at [206, 125] on input "Geen schaakstukken zijn lopers" at bounding box center [206, 127] width 4 height 4
radio input "true"
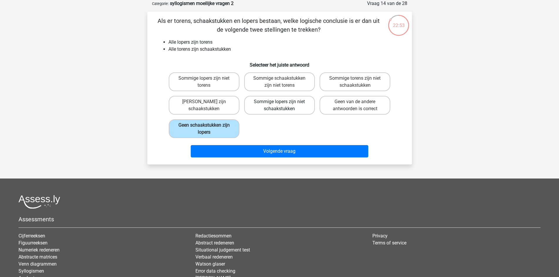
click at [280, 107] on label "Sommige lopers zijn niet schaakstukken" at bounding box center [279, 105] width 71 height 19
click at [280, 106] on input "Sommige lopers zijn niet schaakstukken" at bounding box center [281, 104] width 4 height 4
radio input "true"
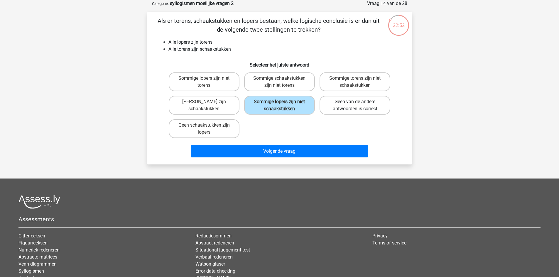
click at [351, 109] on label "Geen van de andere antwoorden is correct" at bounding box center [354, 105] width 71 height 19
click at [355, 106] on input "Geen van de andere antwoorden is correct" at bounding box center [357, 104] width 4 height 4
radio input "true"
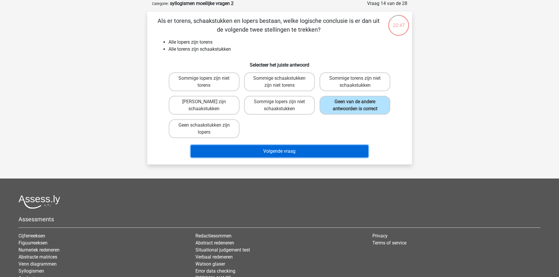
click at [293, 151] on button "Volgende vraag" at bounding box center [279, 151] width 177 height 12
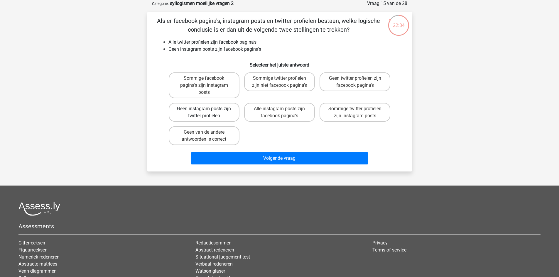
click at [222, 114] on label "Geen instagram posts zijn twitter profielen" at bounding box center [204, 112] width 71 height 19
click at [208, 113] on input "Geen instagram posts zijn twitter profielen" at bounding box center [206, 111] width 4 height 4
radio input "true"
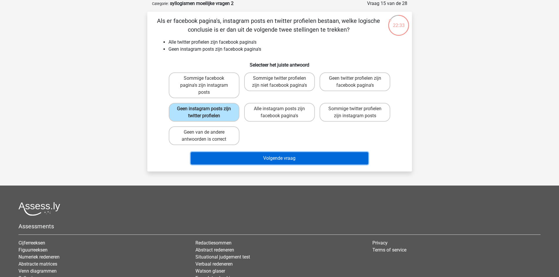
click at [286, 157] on button "Volgende vraag" at bounding box center [279, 158] width 177 height 12
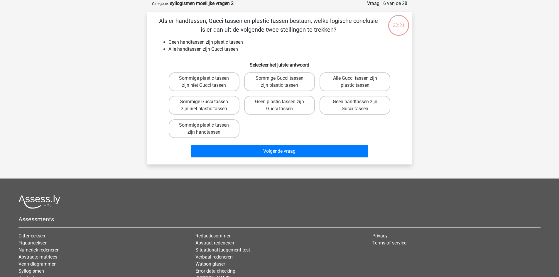
click at [221, 109] on label "Sommige Gucci tassen zijn niet plastic tassen" at bounding box center [204, 105] width 71 height 19
click at [208, 106] on input "Sommige Gucci tassen zijn niet plastic tassen" at bounding box center [206, 104] width 4 height 4
radio input "true"
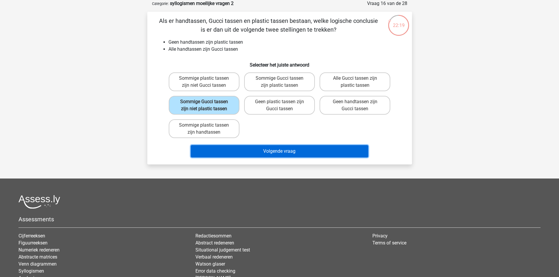
click at [277, 152] on button "Volgende vraag" at bounding box center [279, 151] width 177 height 12
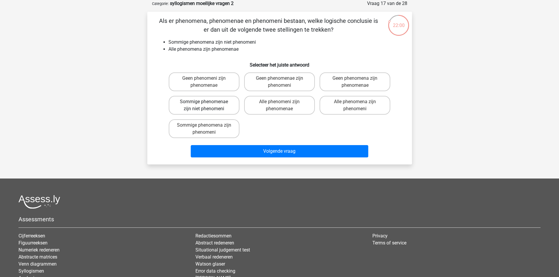
click at [212, 105] on label "Sommige phenomenae zijn niet phenomeni" at bounding box center [204, 105] width 71 height 19
click at [208, 105] on input "Sommige phenomenae zijn niet phenomeni" at bounding box center [206, 104] width 4 height 4
radio input "true"
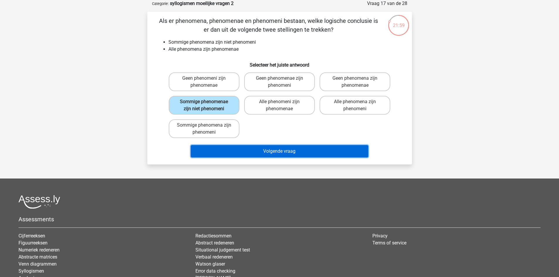
click at [268, 151] on button "Volgende vraag" at bounding box center [279, 151] width 177 height 12
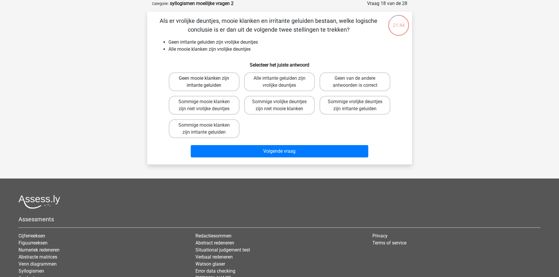
click at [218, 85] on label "Geen mooie klanken zijn irritante geluiden" at bounding box center [204, 81] width 71 height 19
click at [208, 82] on input "Geen mooie klanken zijn irritante geluiden" at bounding box center [206, 80] width 4 height 4
radio input "true"
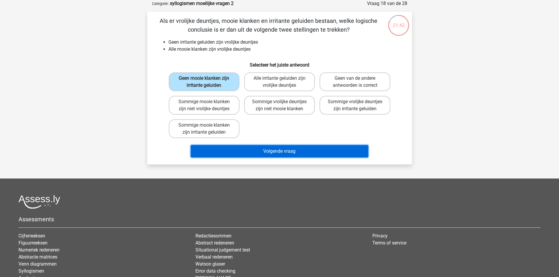
click at [278, 153] on button "Volgende vraag" at bounding box center [279, 151] width 177 height 12
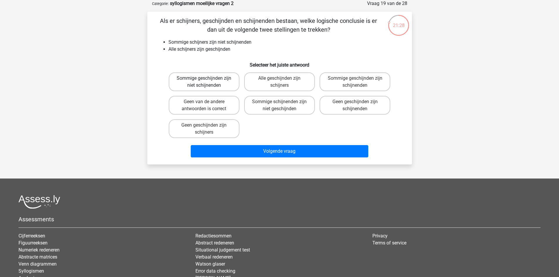
click at [222, 86] on label "Sommige geschijnden zijn niet schijnenden" at bounding box center [204, 81] width 71 height 19
click at [208, 82] on input "Sommige geschijnden zijn niet schijnenden" at bounding box center [206, 80] width 4 height 4
radio input "true"
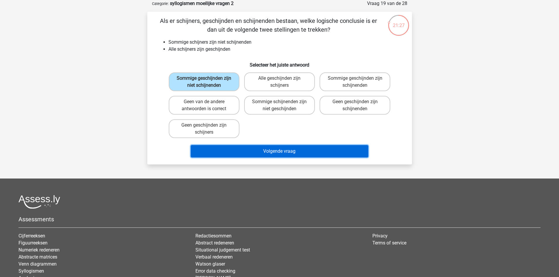
click at [277, 146] on button "Volgende vraag" at bounding box center [279, 151] width 177 height 12
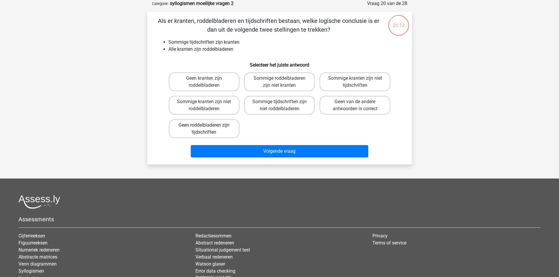
drag, startPoint x: 221, startPoint y: 127, endPoint x: 226, endPoint y: 131, distance: 6.2
click at [221, 127] on label "Geen roddelbladeren zijn tijdschriften" at bounding box center [204, 128] width 71 height 19
click at [208, 127] on input "Geen roddelbladeren zijn tijdschriften" at bounding box center [206, 127] width 4 height 4
radio input "true"
click at [264, 87] on label "Sommige roddelbladeren zijn niet kranten" at bounding box center [279, 81] width 71 height 19
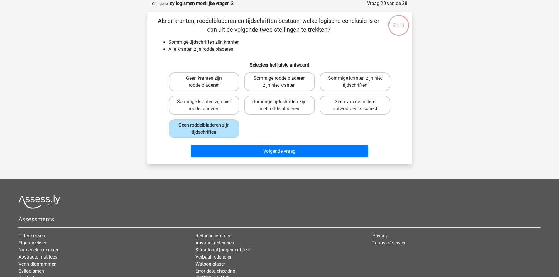
click at [279, 82] on input "Sommige roddelbladeren zijn niet kranten" at bounding box center [281, 80] width 4 height 4
radio input "true"
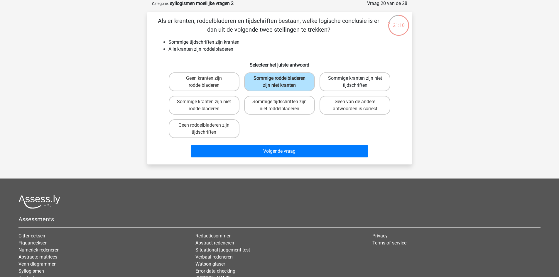
click at [363, 82] on label "Sommige kranten zijn niet tijdschriften" at bounding box center [354, 81] width 71 height 19
click at [359, 82] on input "Sommige kranten zijn niet tijdschriften" at bounding box center [357, 80] width 4 height 4
radio input "true"
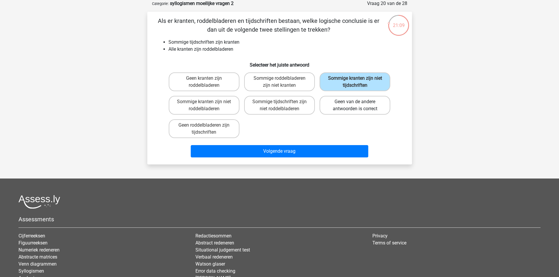
click at [361, 108] on label "Geen van de andere antwoorden is correct" at bounding box center [354, 105] width 71 height 19
click at [359, 106] on input "Geen van de andere antwoorden is correct" at bounding box center [357, 104] width 4 height 4
radio input "true"
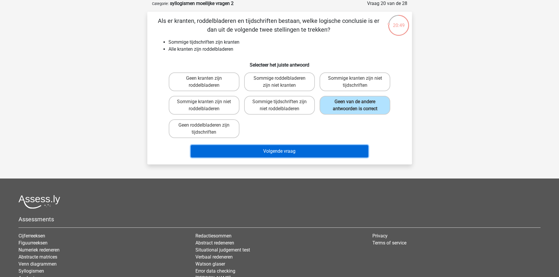
click at [345, 152] on button "Volgende vraag" at bounding box center [279, 151] width 177 height 12
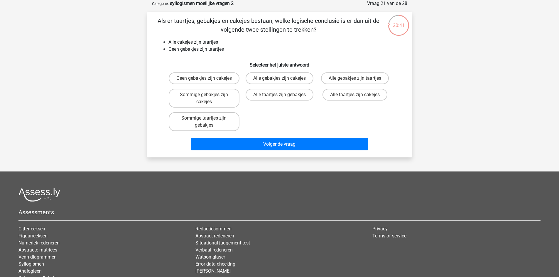
click at [223, 69] on div "Als er taartjes, gebakjes en cakejes bestaan, welke logische conclusie is er da…" at bounding box center [280, 84] width 260 height 136
click at [217, 79] on label "Geen gebakjes zijn cakejes" at bounding box center [204, 78] width 71 height 12
click at [208, 79] on input "Geen gebakjes zijn cakejes" at bounding box center [206, 80] width 4 height 4
radio input "true"
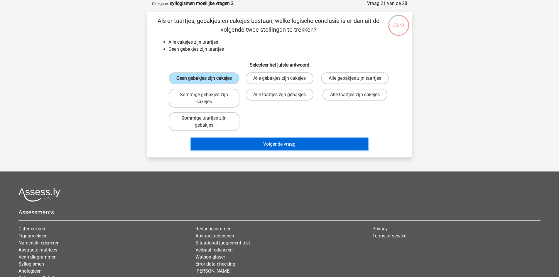
click at [268, 150] on button "Volgende vraag" at bounding box center [279, 144] width 177 height 12
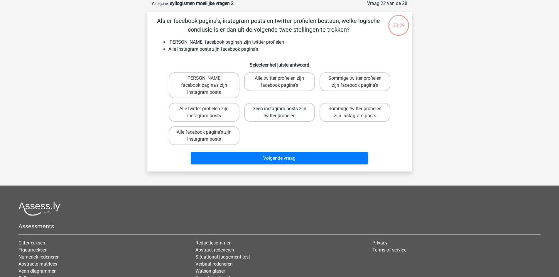
click at [301, 107] on label "Geen instagram posts zijn twitter profielen" at bounding box center [279, 112] width 71 height 19
click at [283, 109] on input "Geen instagram posts zijn twitter profielen" at bounding box center [281, 111] width 4 height 4
radio input "true"
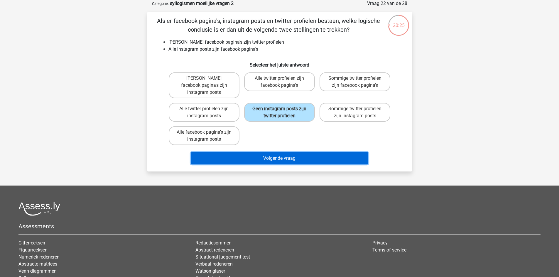
click at [311, 153] on button "Volgende vraag" at bounding box center [279, 158] width 177 height 12
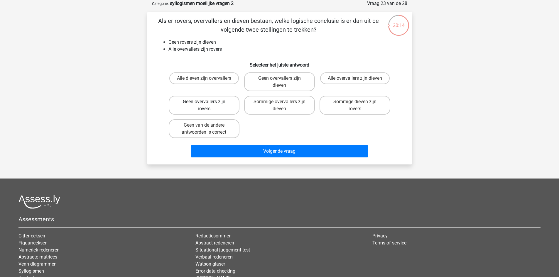
click at [209, 97] on label "Geen overvallers zijn rovers" at bounding box center [204, 105] width 71 height 19
click at [208, 102] on input "Geen overvallers zijn rovers" at bounding box center [206, 104] width 4 height 4
radio input "true"
drag, startPoint x: 226, startPoint y: 128, endPoint x: 279, endPoint y: 120, distance: 53.0
click at [226, 128] on label "Geen van de andere antwoorden is correct" at bounding box center [204, 128] width 71 height 19
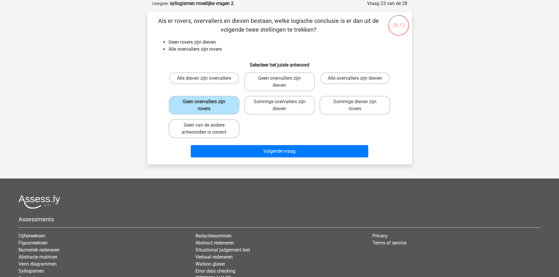
click at [208, 128] on input "Geen van de andere antwoorden is correct" at bounding box center [206, 127] width 4 height 4
radio input "true"
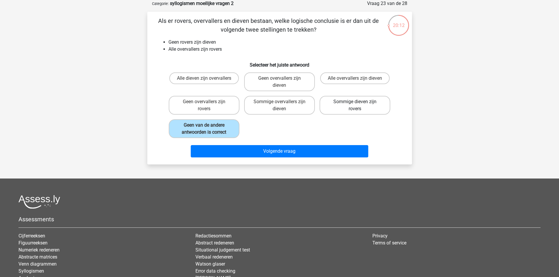
click at [338, 108] on label "Sommige dieven zijn rovers" at bounding box center [354, 105] width 71 height 19
click at [355, 106] on input "Sommige dieven zijn rovers" at bounding box center [357, 104] width 4 height 4
radio input "true"
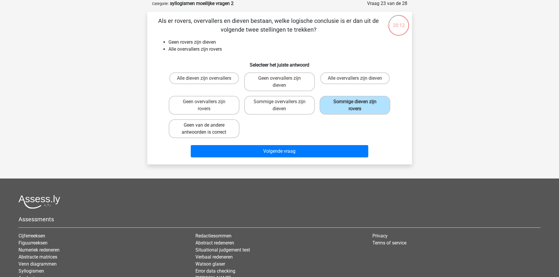
click at [228, 125] on label "Geen van de andere antwoorden is correct" at bounding box center [204, 128] width 71 height 19
click at [208, 125] on input "Geen van de andere antwoorden is correct" at bounding box center [206, 127] width 4 height 4
radio input "true"
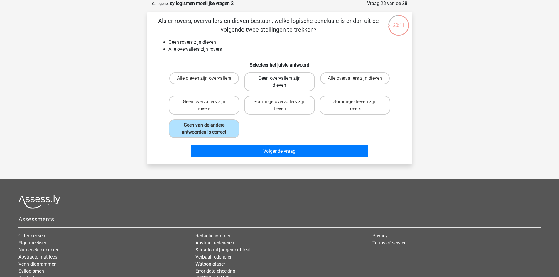
click at [275, 83] on label "Geen overvallers zijn dieven" at bounding box center [279, 81] width 71 height 19
click at [279, 82] on input "Geen overvallers zijn dieven" at bounding box center [281, 80] width 4 height 4
radio input "true"
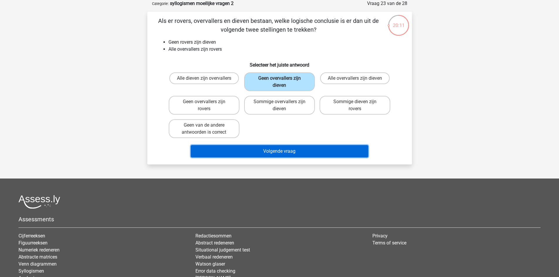
click at [280, 148] on button "Volgende vraag" at bounding box center [279, 151] width 177 height 12
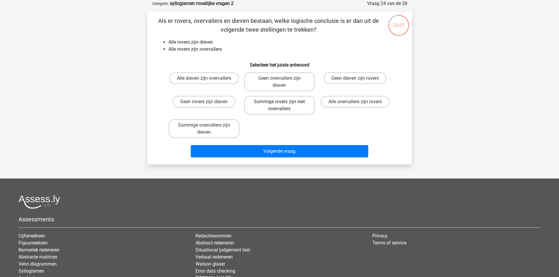
click at [273, 104] on label "Sommige rovers zijn niet overvallers" at bounding box center [279, 105] width 71 height 19
click at [279, 104] on input "Sommige rovers zijn niet overvallers" at bounding box center [281, 104] width 4 height 4
radio input "true"
click at [226, 125] on label "Sommige overvallers zijn dieven" at bounding box center [204, 128] width 71 height 19
click at [208, 125] on input "Sommige overvallers zijn dieven" at bounding box center [206, 127] width 4 height 4
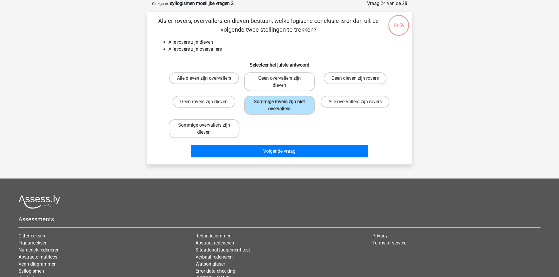
radio input "true"
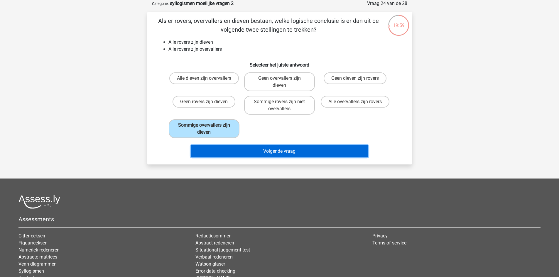
click at [253, 146] on button "Volgende vraag" at bounding box center [279, 151] width 177 height 12
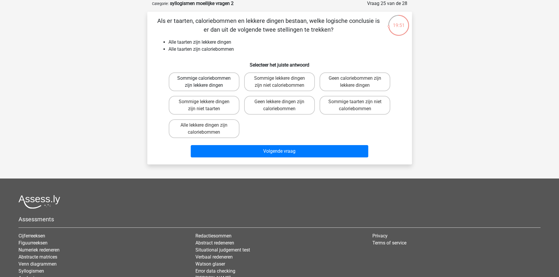
click at [188, 84] on label "Sommige caloriebommen zijn lekkere dingen" at bounding box center [204, 81] width 71 height 19
click at [204, 82] on input "Sommige caloriebommen zijn lekkere dingen" at bounding box center [206, 80] width 4 height 4
radio input "true"
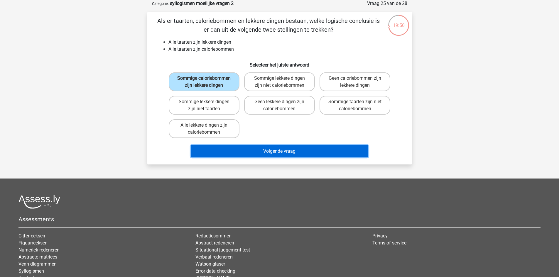
click at [265, 152] on button "Volgende vraag" at bounding box center [279, 151] width 177 height 12
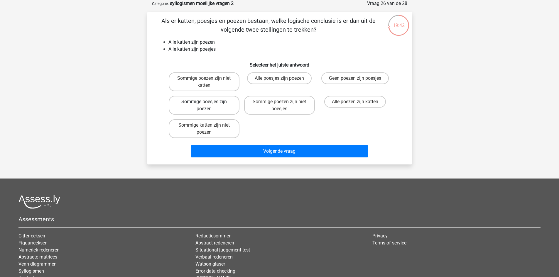
click at [221, 106] on label "Sommige poesjes zijn poezen" at bounding box center [204, 105] width 71 height 19
click at [208, 106] on input "Sommige poesjes zijn poezen" at bounding box center [206, 104] width 4 height 4
radio input "true"
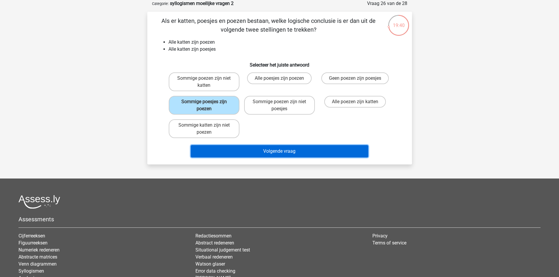
click at [273, 151] on button "Volgende vraag" at bounding box center [279, 151] width 177 height 12
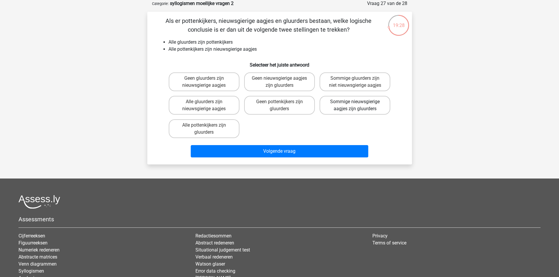
click at [351, 108] on label "Sommige nieuwsgierige aagjes zijn gluurders" at bounding box center [354, 105] width 71 height 19
click at [355, 106] on input "Sommige nieuwsgierige aagjes zijn gluurders" at bounding box center [357, 104] width 4 height 4
radio input "true"
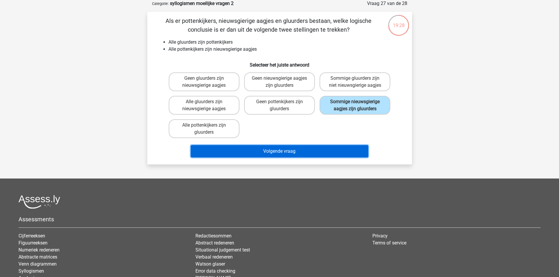
click at [345, 149] on button "Volgende vraag" at bounding box center [279, 151] width 177 height 12
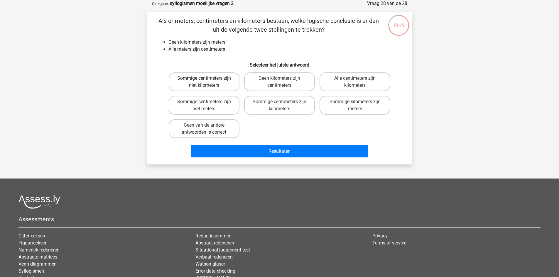
click at [226, 82] on label "Sommige centimeters zijn niet kilometers" at bounding box center [204, 81] width 71 height 19
click at [208, 82] on input "Sommige centimeters zijn niet kilometers" at bounding box center [206, 80] width 4 height 4
radio input "true"
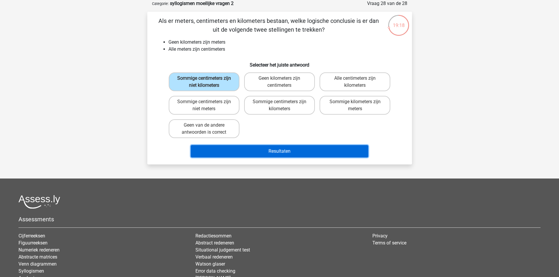
click at [273, 149] on button "Resultaten" at bounding box center [279, 151] width 177 height 12
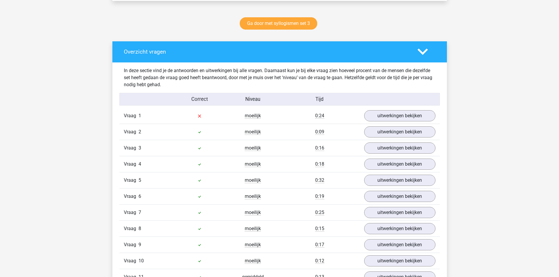
scroll to position [264, 0]
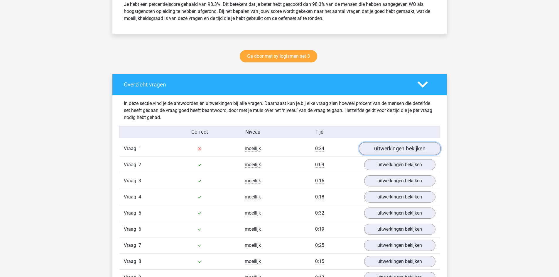
click at [378, 149] on link "uitwerkingen bekijken" at bounding box center [399, 148] width 82 height 13
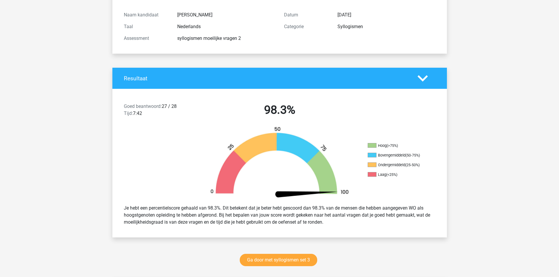
scroll to position [0, 0]
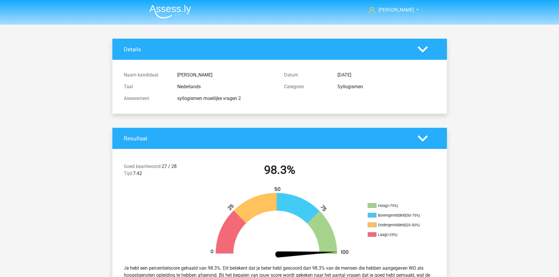
click at [174, 2] on nav "[PERSON_NAME] [EMAIL_ADDRESS][DOMAIN_NAME]" at bounding box center [280, 10] width 270 height 19
click at [173, 9] on img at bounding box center [170, 12] width 42 height 14
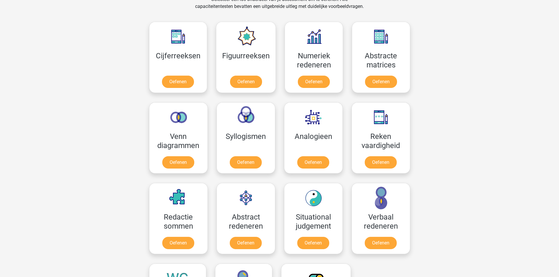
scroll to position [235, 0]
